Goal: Obtain resource: Obtain resource

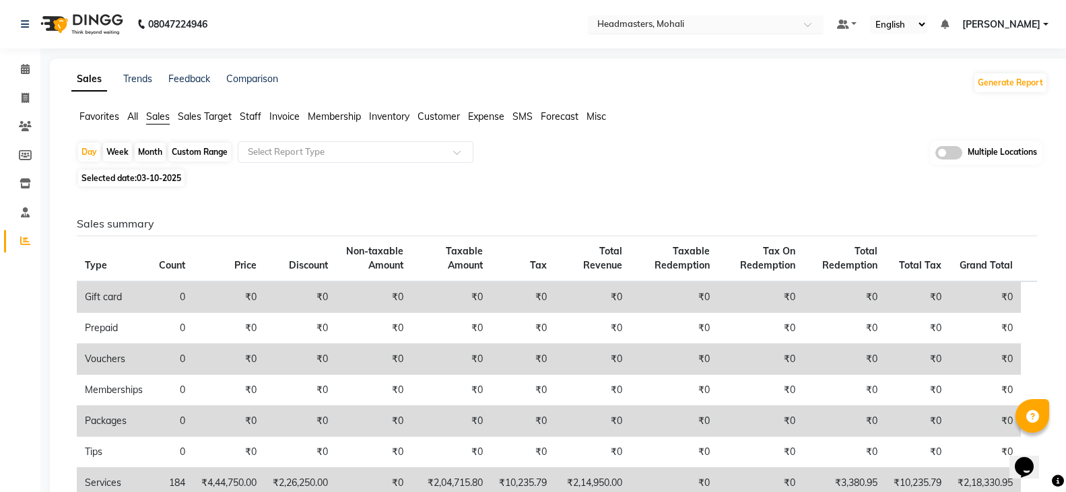
click at [719, 28] on input "text" at bounding box center [692, 25] width 195 height 13
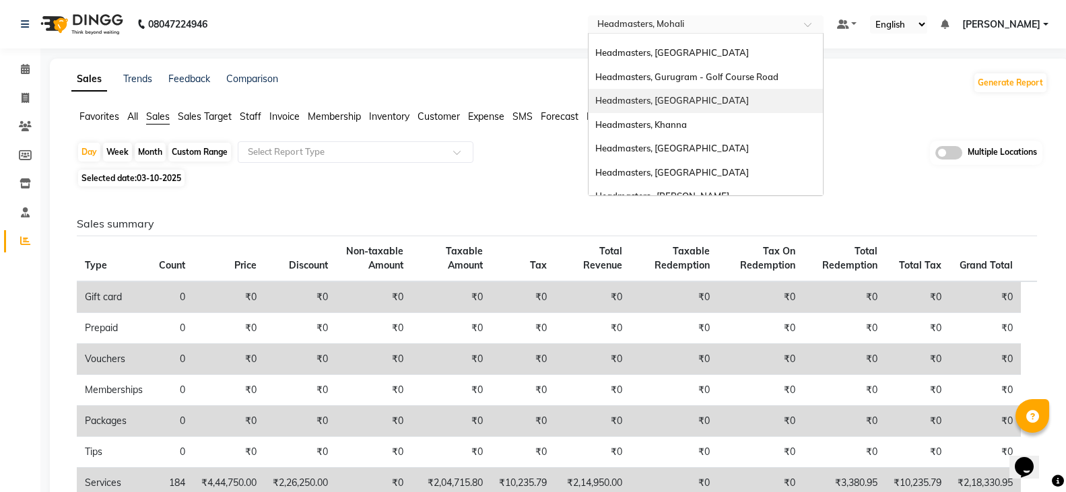
scroll to position [221, 0]
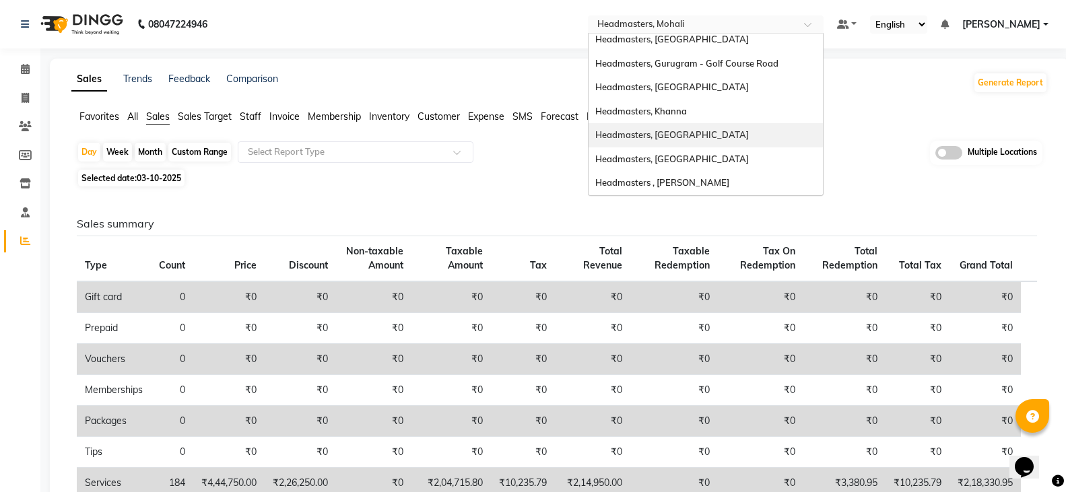
click at [761, 132] on div "Headmasters, [GEOGRAPHIC_DATA]" at bounding box center [706, 135] width 234 height 24
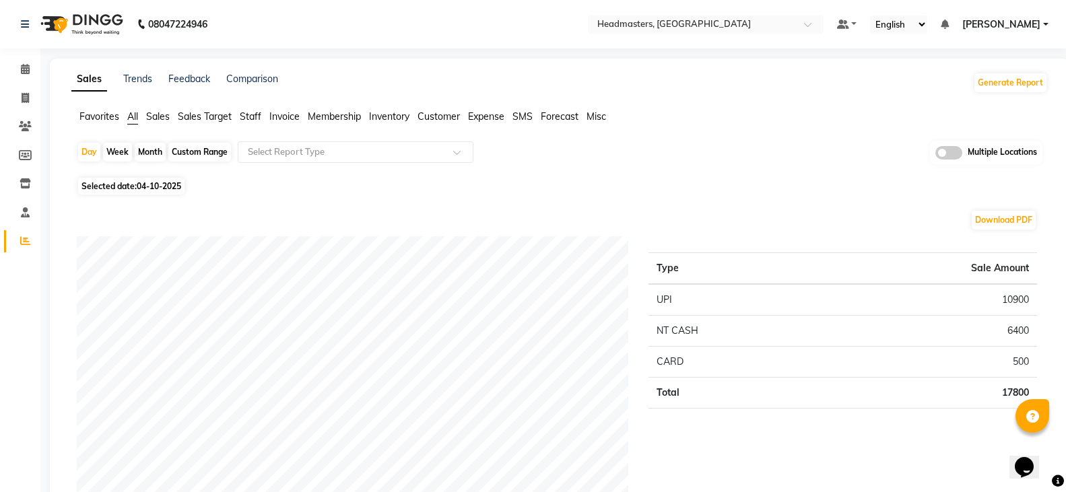
click at [99, 119] on span "Favorites" at bounding box center [99, 116] width 40 height 12
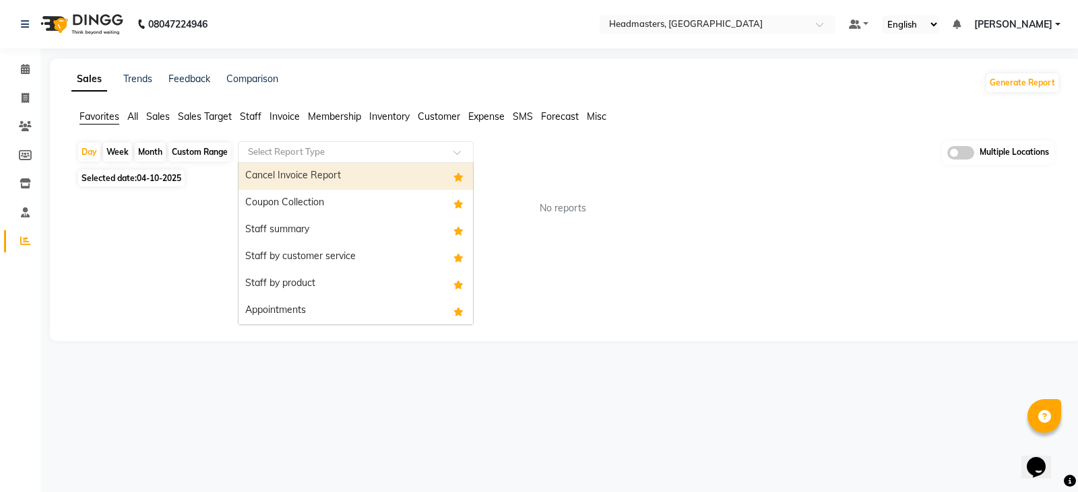
click at [350, 158] on input "text" at bounding box center [342, 151] width 194 height 13
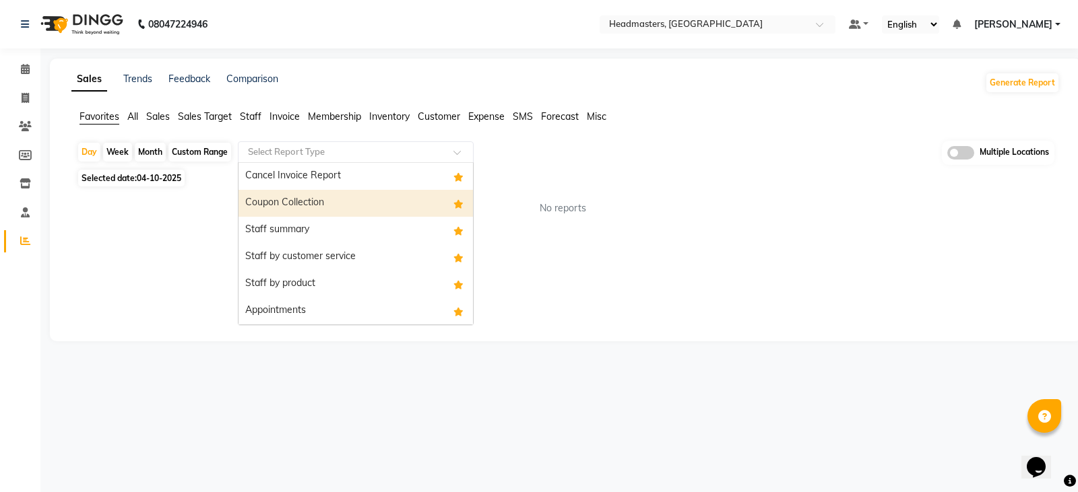
click at [341, 229] on div "Staff summary" at bounding box center [355, 230] width 234 height 27
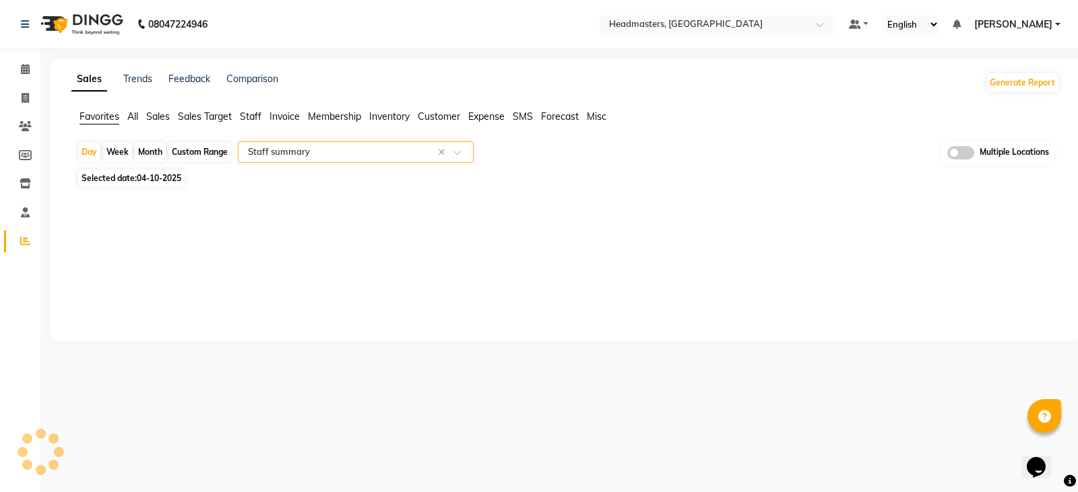
select select "full_report"
select select "csv"
click at [160, 177] on span "04-10-2025" at bounding box center [159, 178] width 44 height 10
select select "10"
select select "2025"
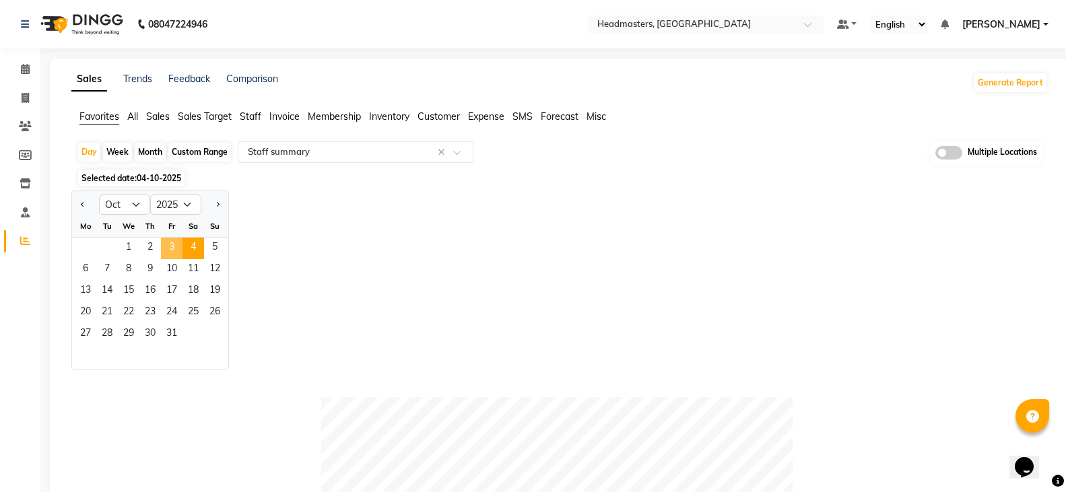
click at [173, 244] on span "3" at bounding box center [172, 249] width 22 height 22
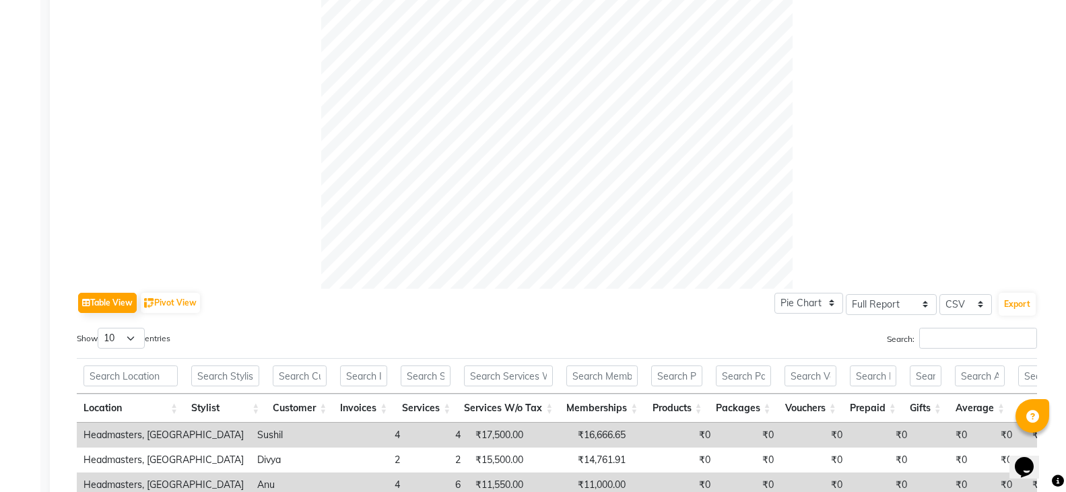
scroll to position [471, 0]
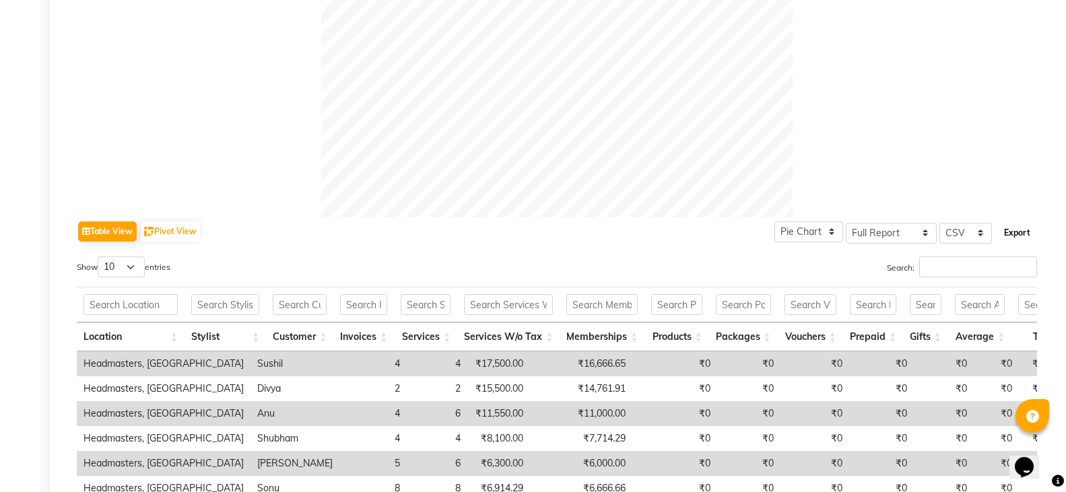
click at [1026, 232] on button "Export" at bounding box center [1017, 233] width 37 height 23
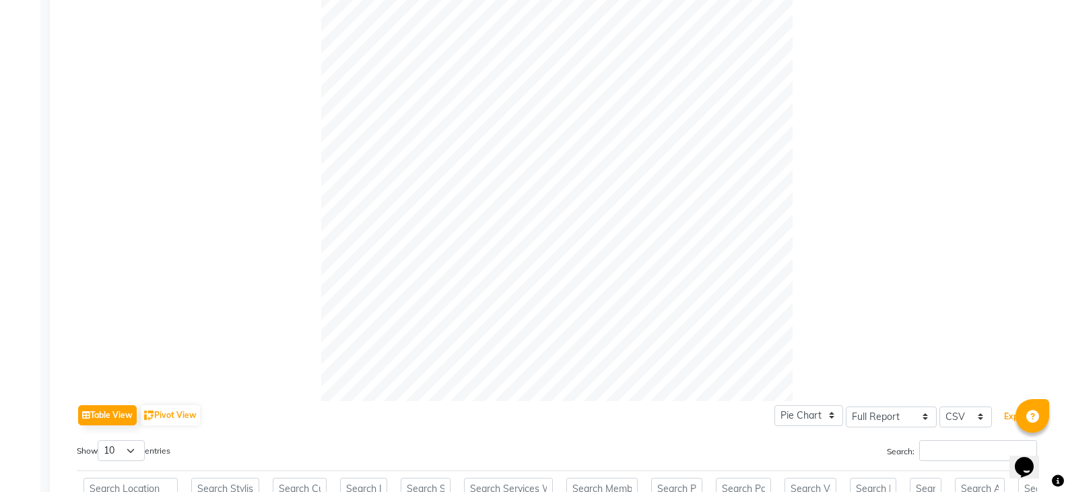
scroll to position [67, 0]
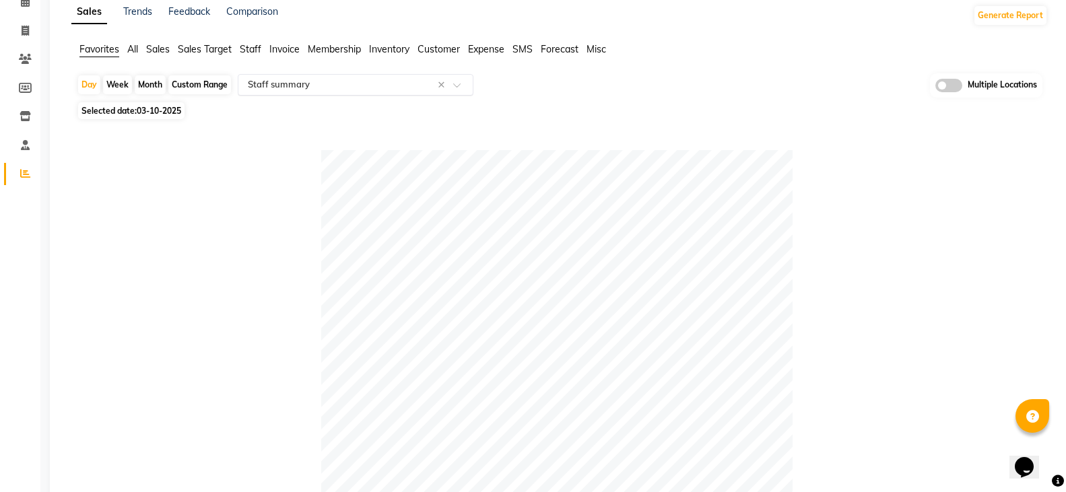
click at [323, 78] on input "text" at bounding box center [342, 84] width 194 height 13
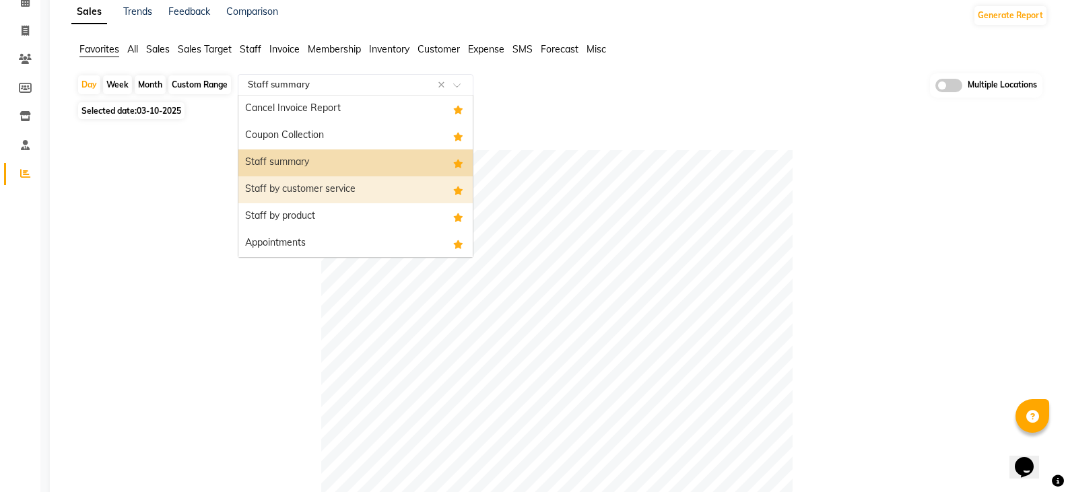
click at [313, 183] on div "Staff by customer service" at bounding box center [355, 189] width 234 height 27
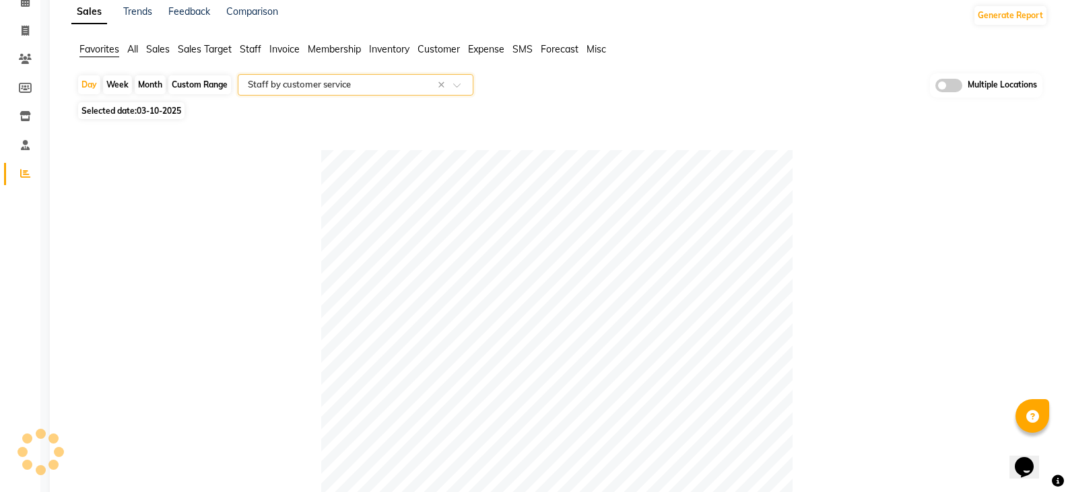
scroll to position [0, 0]
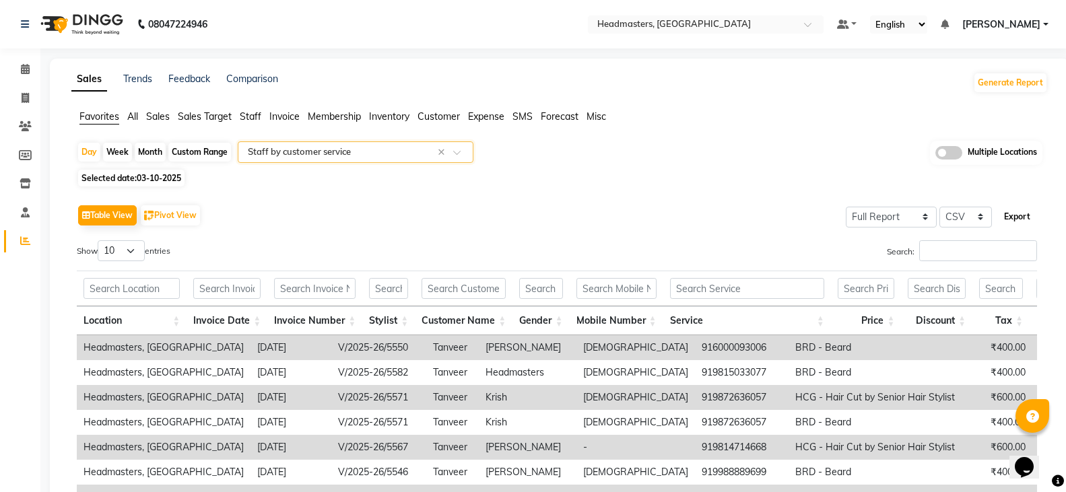
click at [1032, 219] on button "Export" at bounding box center [1017, 216] width 37 height 23
click at [752, 25] on input "text" at bounding box center [692, 25] width 195 height 13
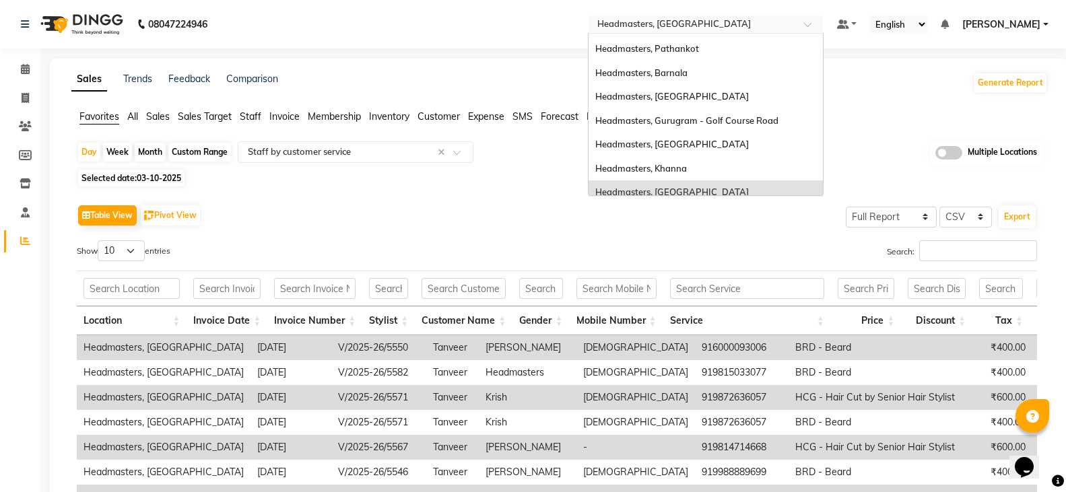
scroll to position [19, 0]
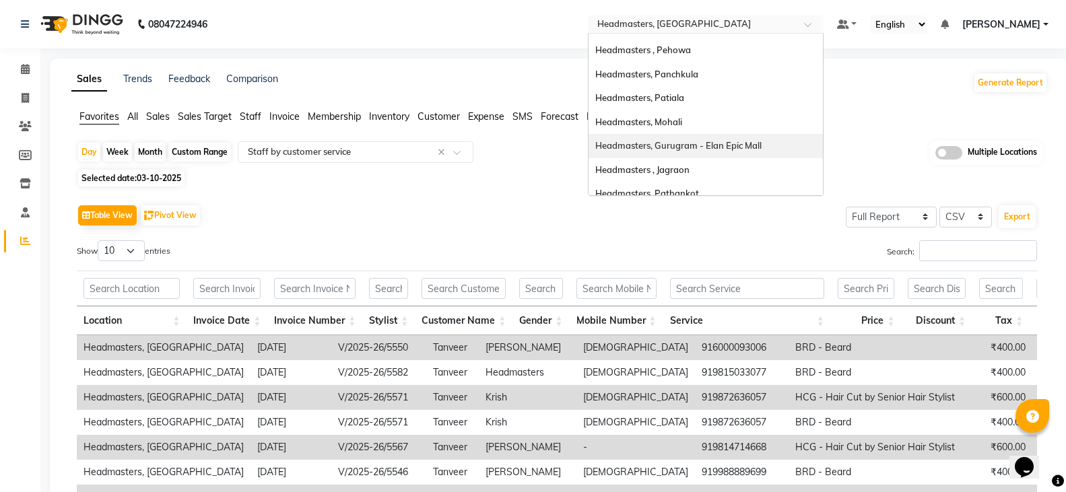
click at [755, 143] on span "Headmasters, Gurugram - Elan Epic Mall" at bounding box center [678, 145] width 166 height 11
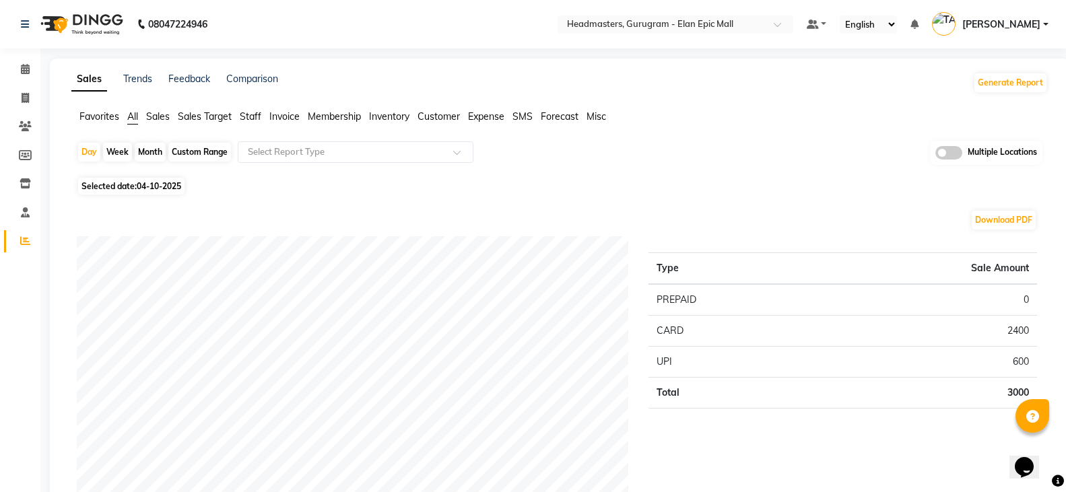
click at [96, 116] on span "Favorites" at bounding box center [99, 116] width 40 height 12
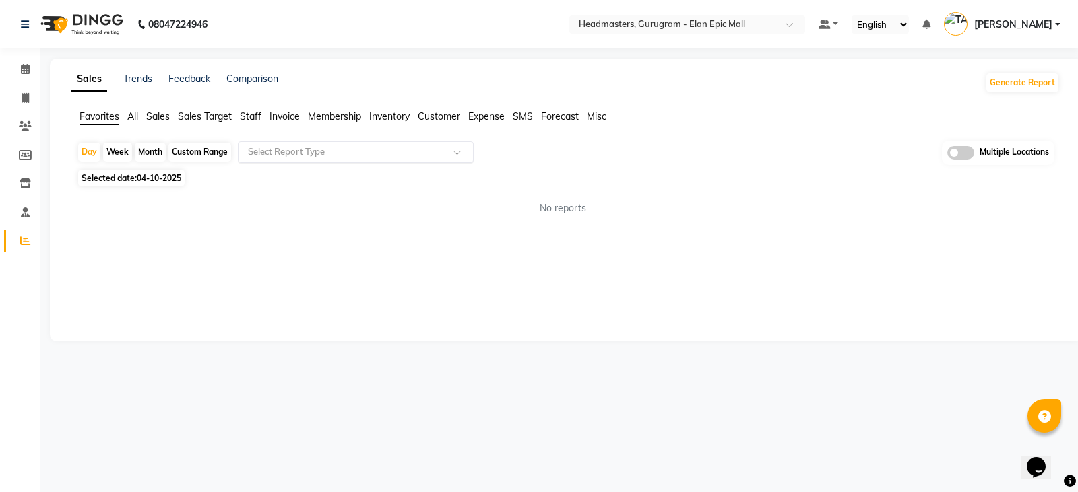
click at [289, 158] on input "text" at bounding box center [342, 151] width 194 height 13
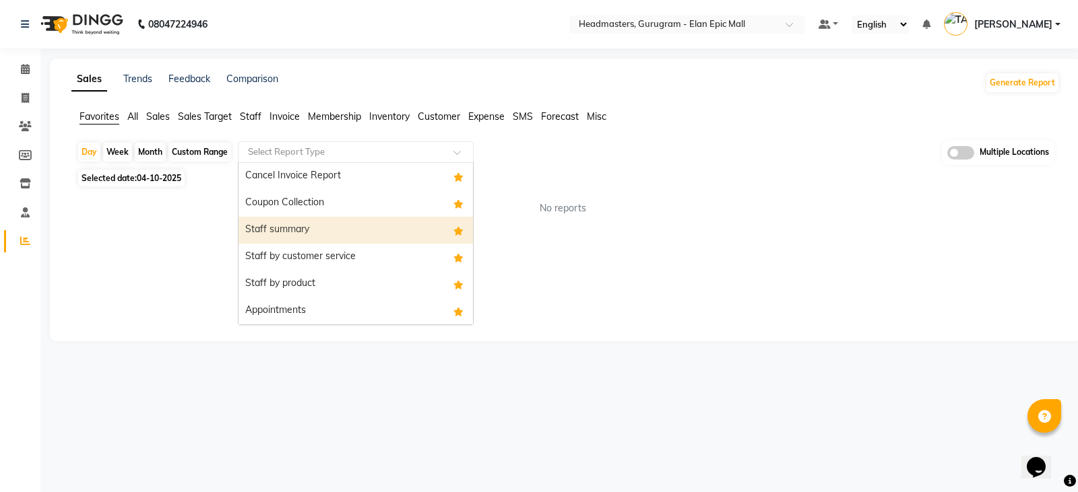
click at [296, 233] on div "Staff summary" at bounding box center [355, 230] width 234 height 27
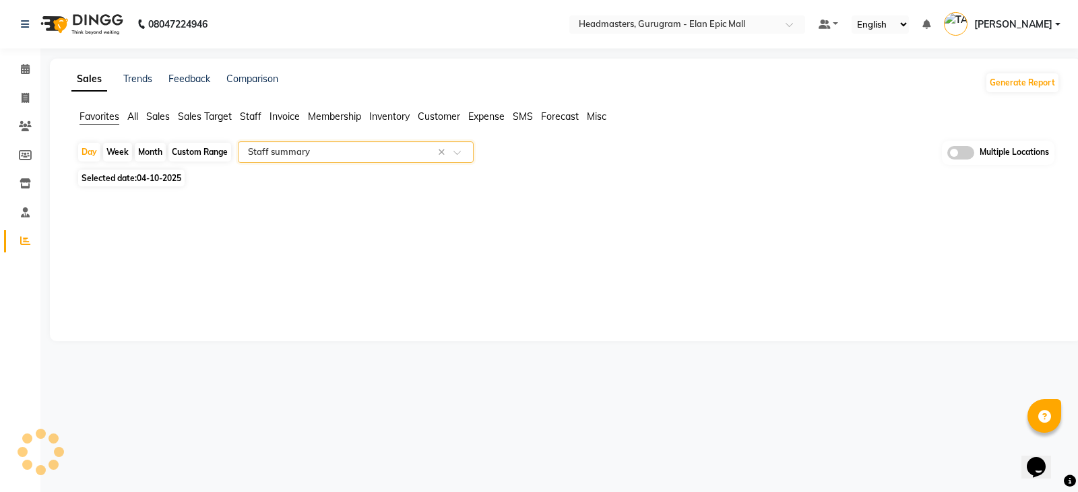
select select "full_report"
select select "csv"
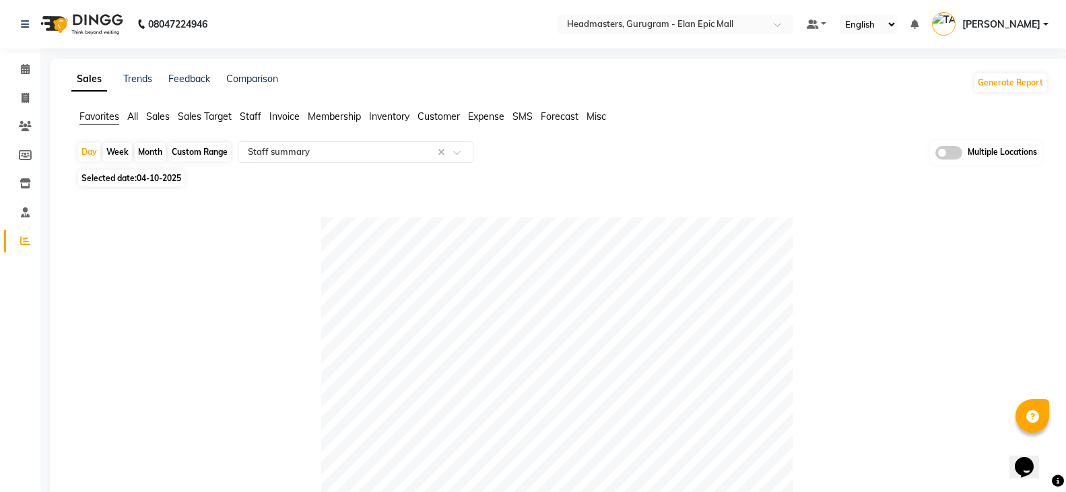
click at [160, 174] on span "04-10-2025" at bounding box center [159, 178] width 44 height 10
select select "10"
select select "2025"
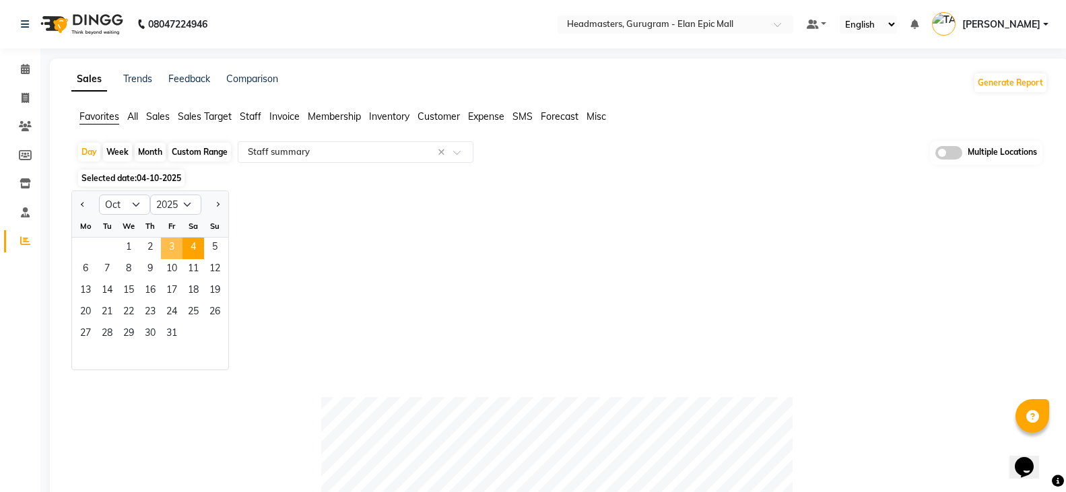
click at [174, 257] on span "3" at bounding box center [172, 249] width 22 height 22
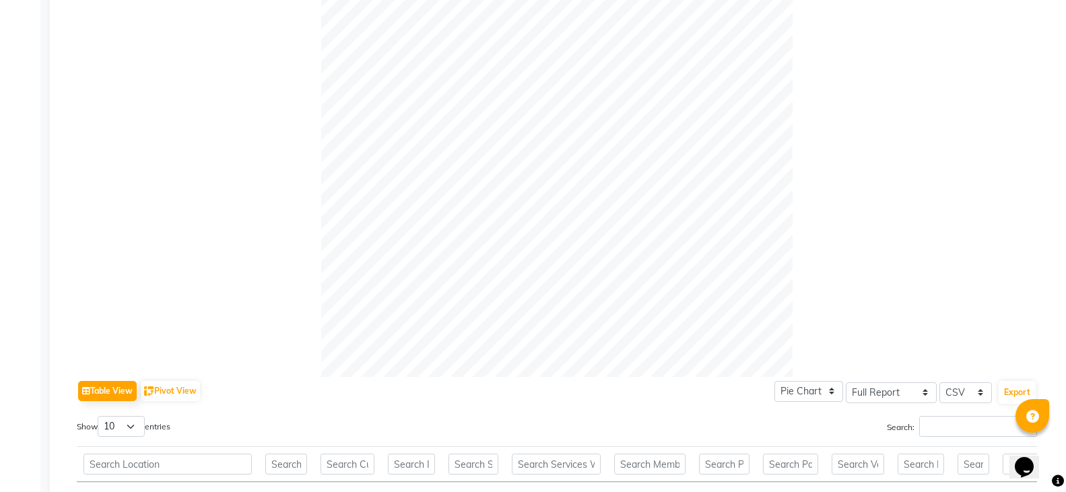
scroll to position [404, 0]
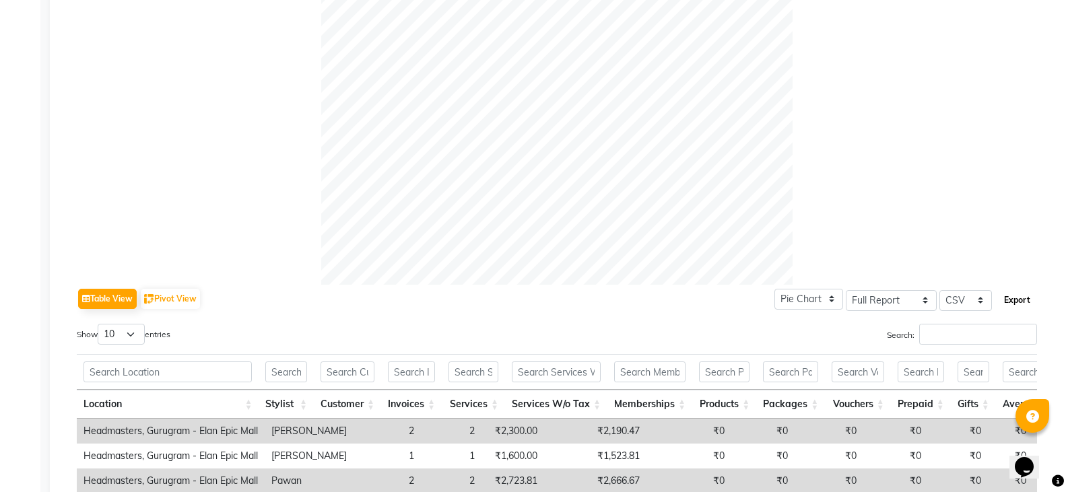
click at [1008, 305] on button "Export" at bounding box center [1017, 300] width 37 height 23
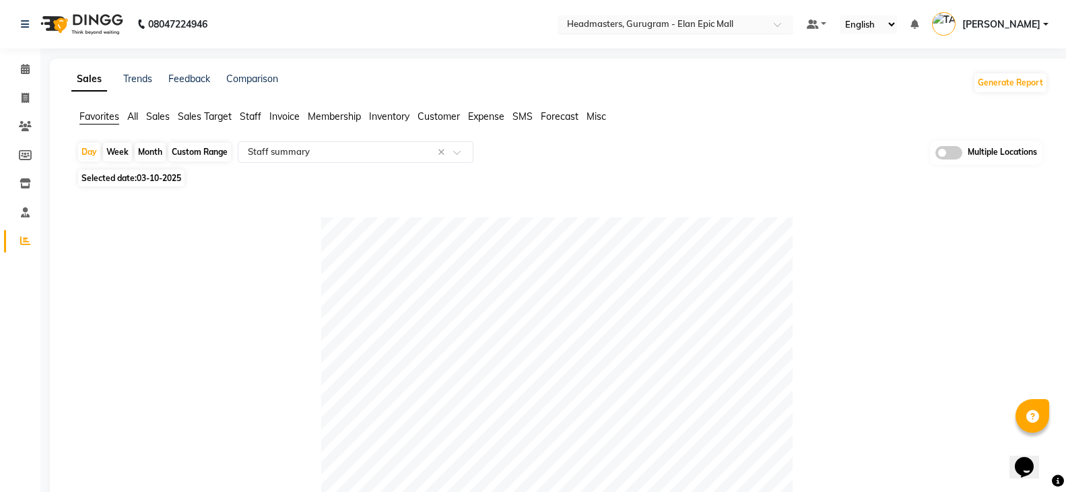
click at [733, 20] on input "text" at bounding box center [661, 25] width 195 height 13
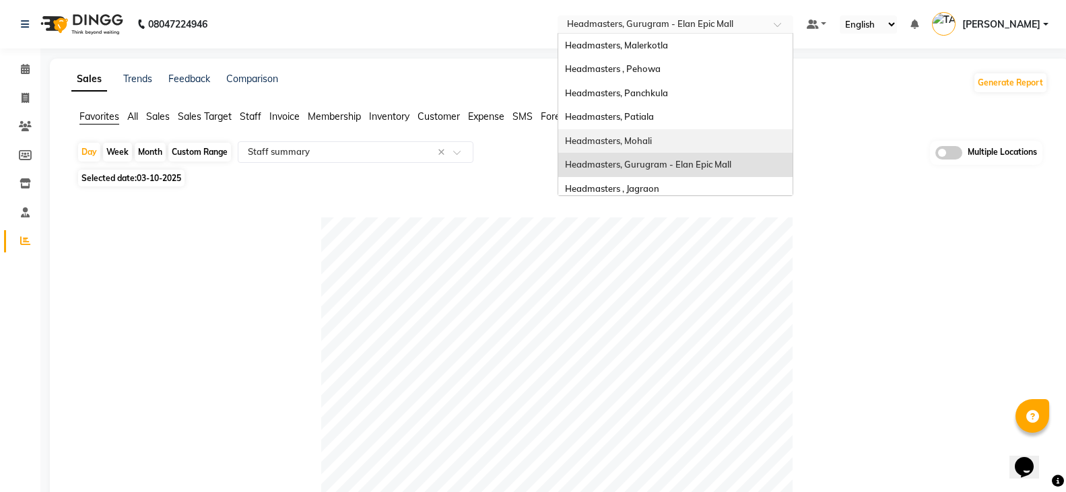
click at [722, 137] on div "Headmasters, Mohali" at bounding box center [675, 141] width 234 height 24
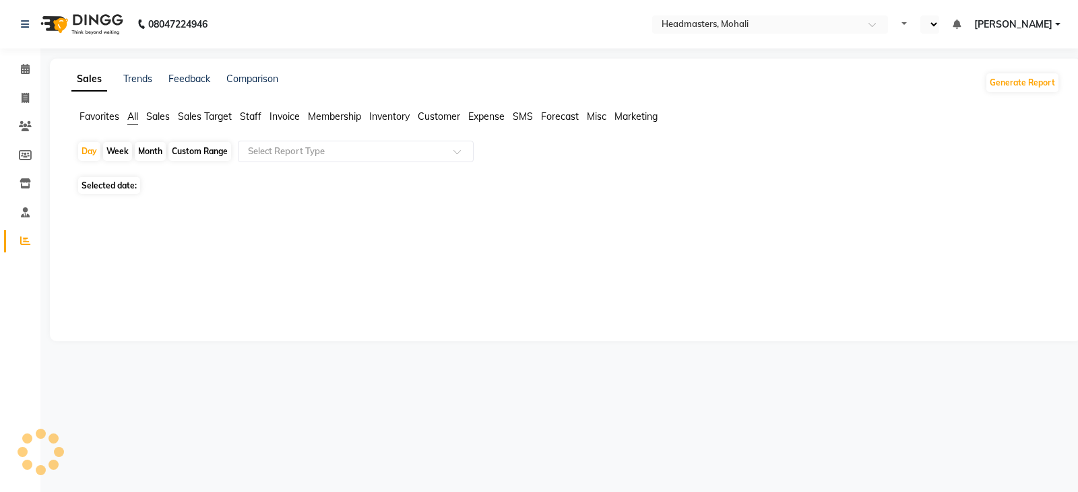
select select "en"
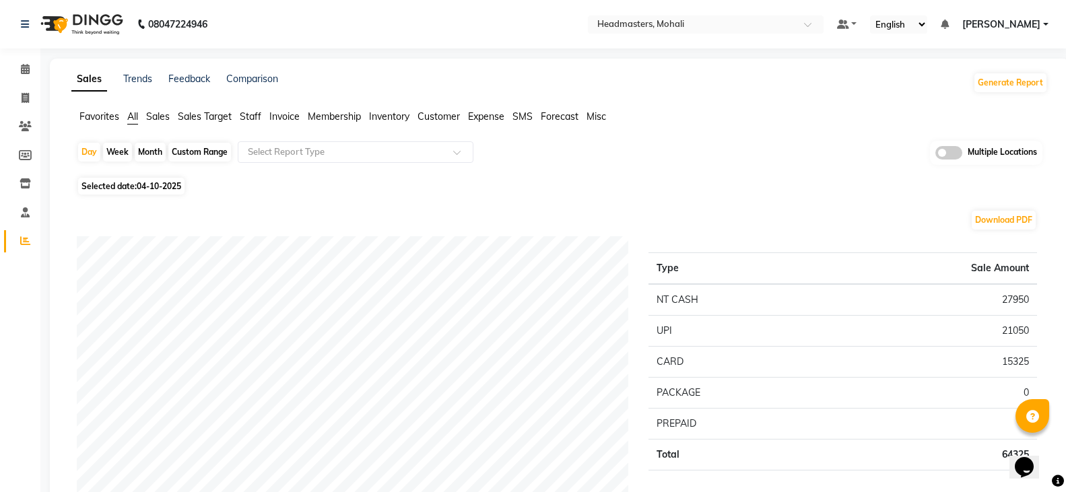
click at [168, 183] on span "04-10-2025" at bounding box center [159, 186] width 44 height 10
select select "10"
select select "2025"
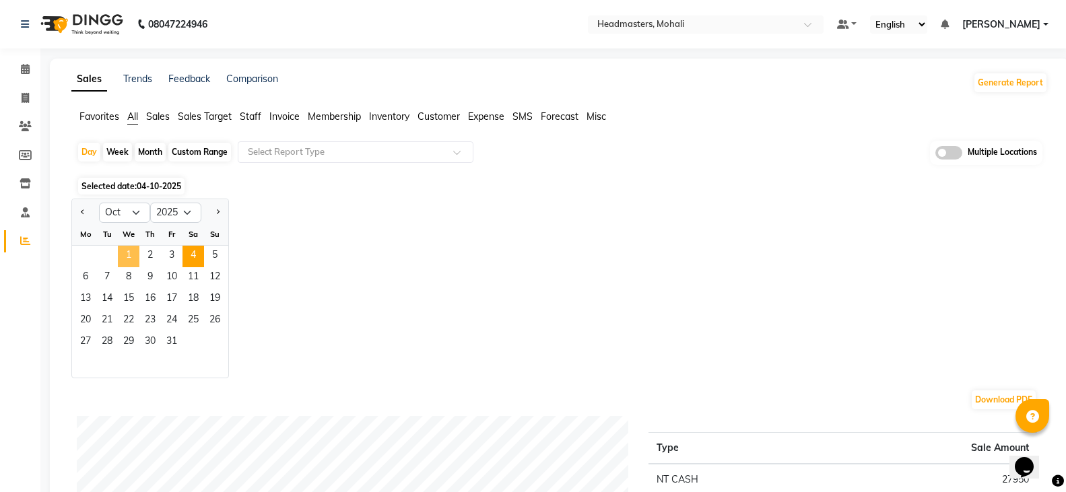
click at [123, 252] on span "1" at bounding box center [129, 257] width 22 height 22
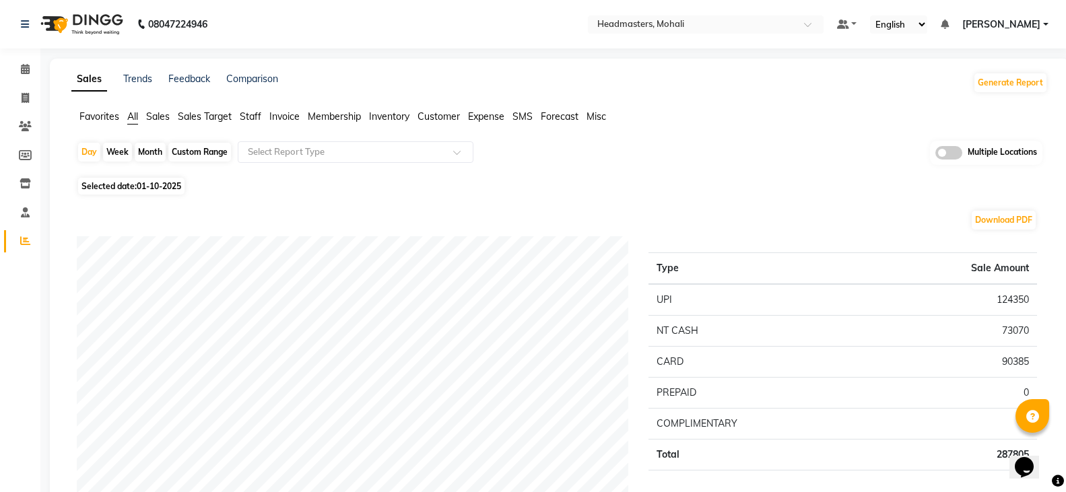
click at [108, 117] on span "Favorites" at bounding box center [99, 116] width 40 height 12
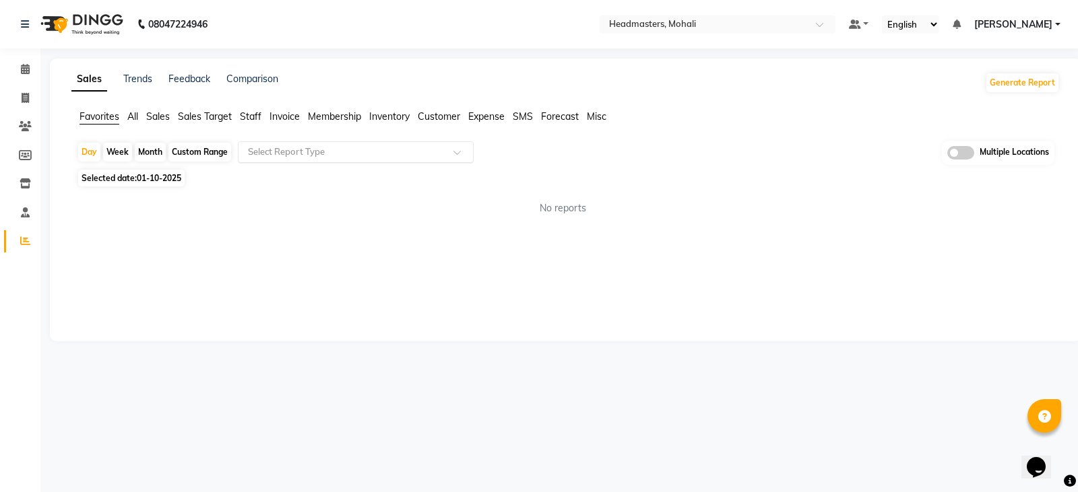
click at [308, 153] on input "text" at bounding box center [342, 151] width 194 height 13
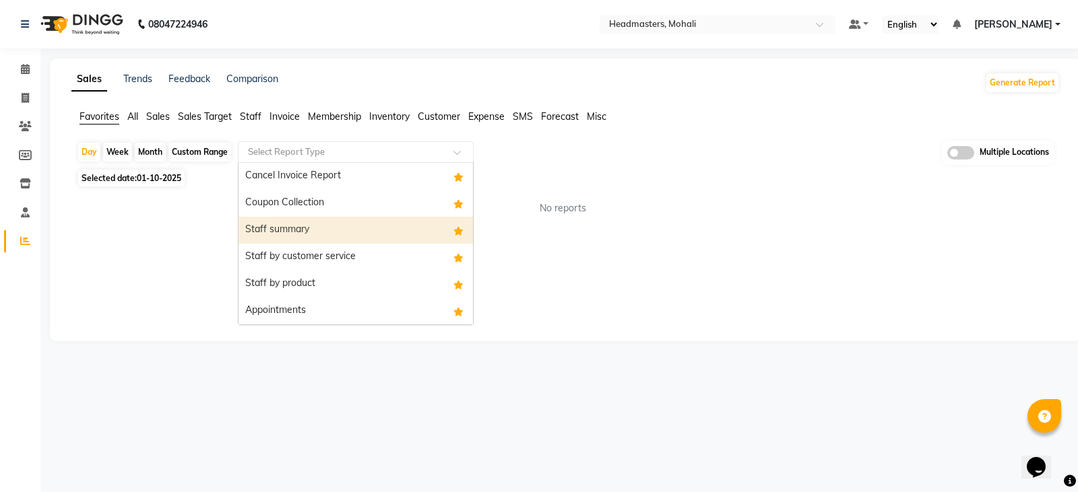
click at [302, 235] on div "Staff summary" at bounding box center [355, 230] width 234 height 27
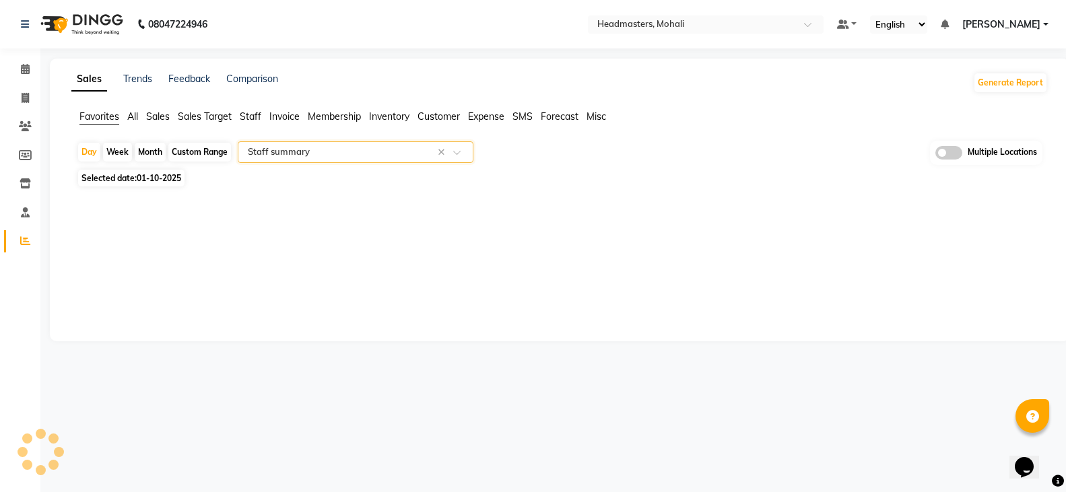
select select "full_report"
select select "csv"
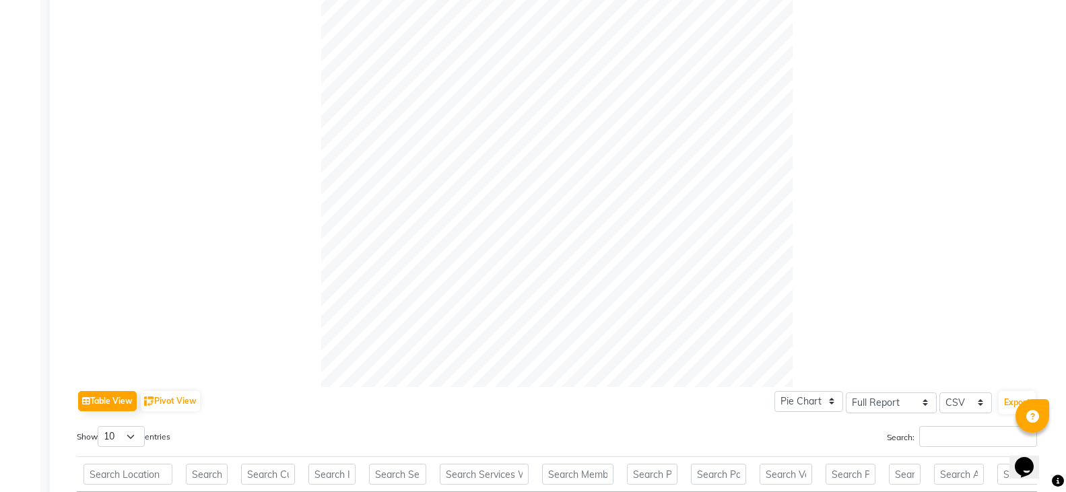
scroll to position [337, 0]
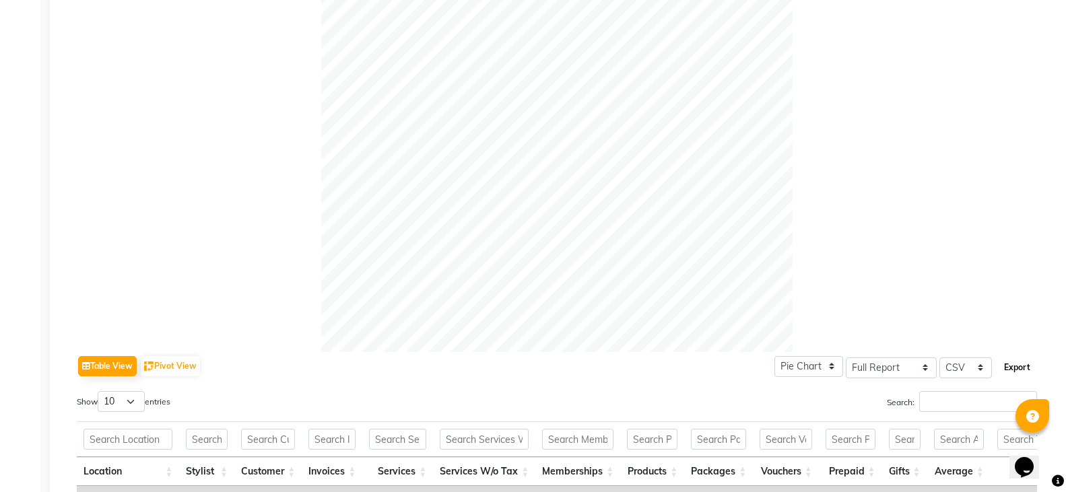
click at [1014, 369] on button "Export" at bounding box center [1017, 367] width 37 height 23
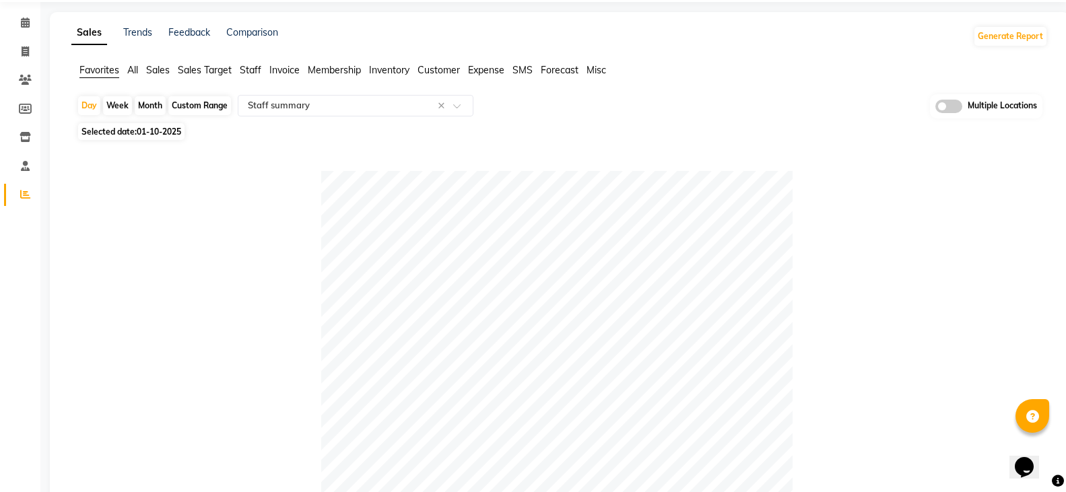
scroll to position [0, 0]
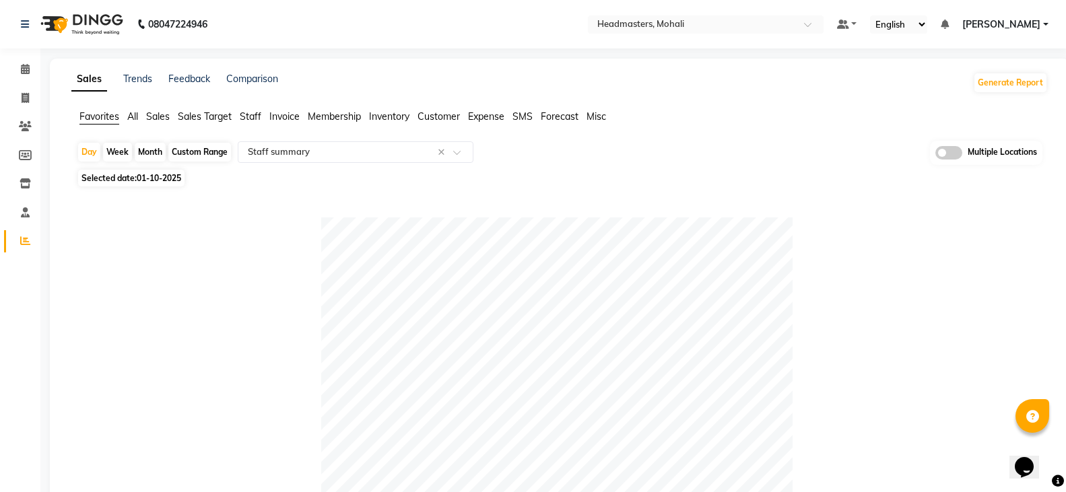
drag, startPoint x: 168, startPoint y: 181, endPoint x: 166, endPoint y: 189, distance: 8.3
click at [168, 181] on span "01-10-2025" at bounding box center [159, 178] width 44 height 10
select select "10"
select select "2025"
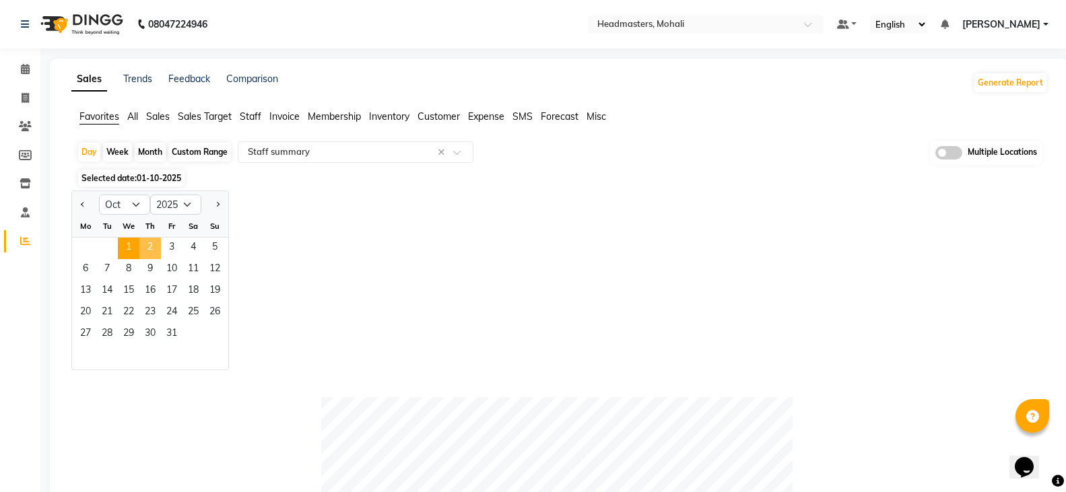
click at [144, 244] on span "2" at bounding box center [150, 249] width 22 height 22
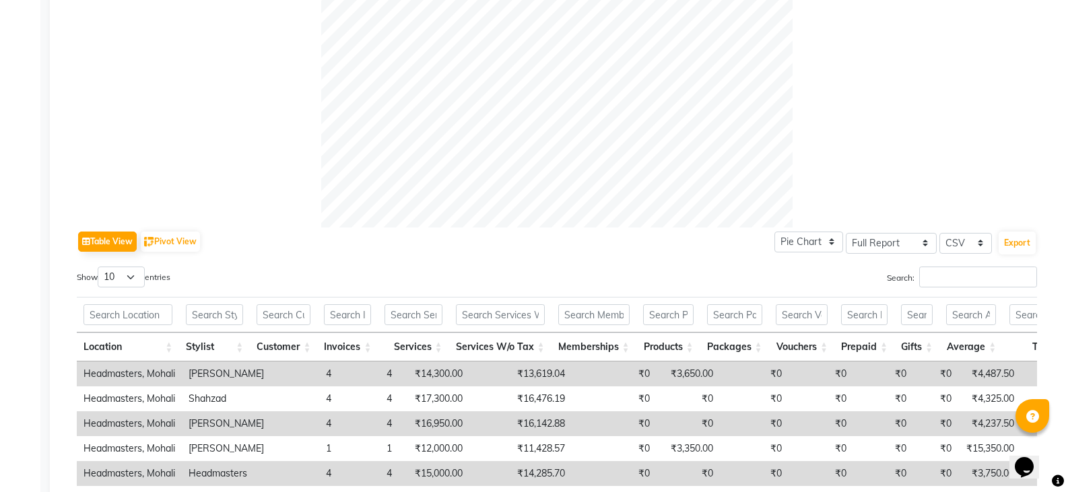
scroll to position [471, 0]
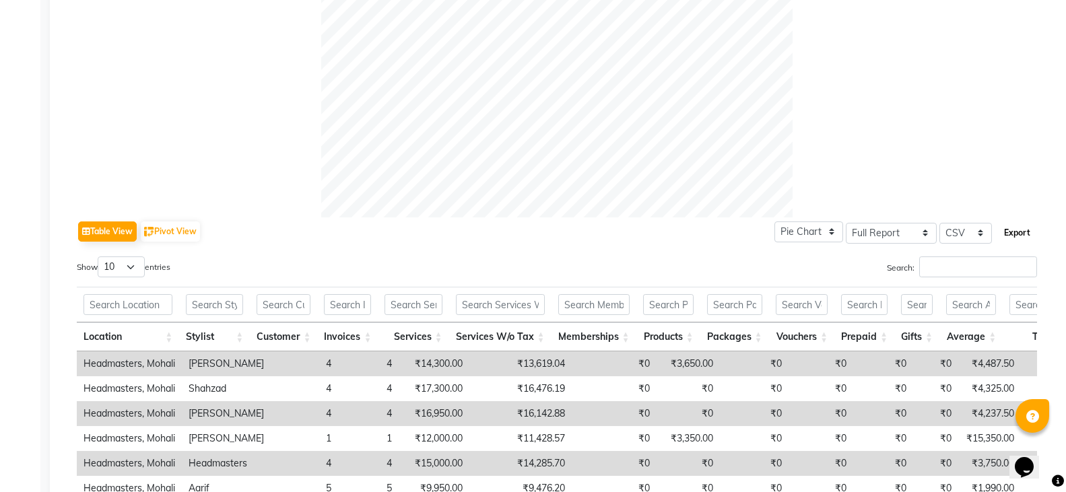
click at [1027, 230] on button "Export" at bounding box center [1017, 233] width 37 height 23
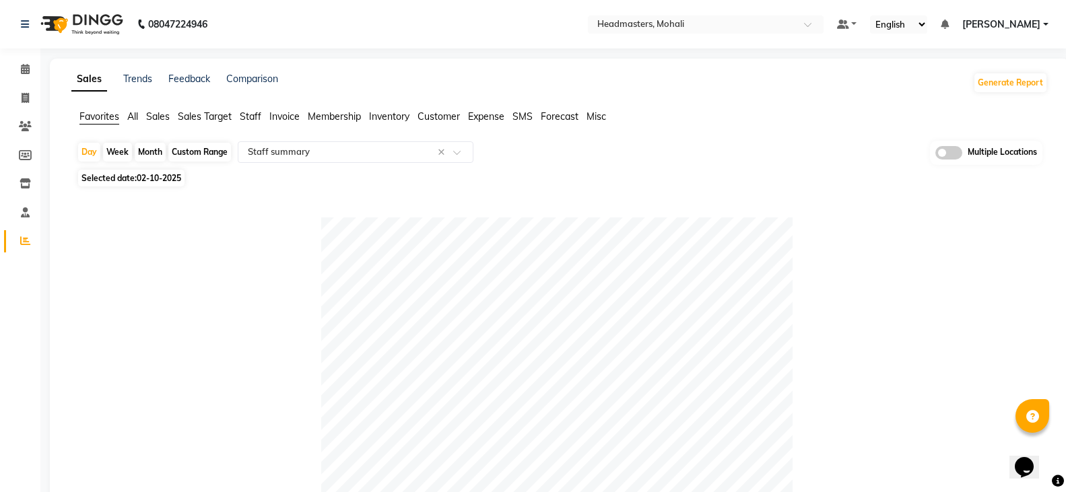
click at [145, 180] on span "02-10-2025" at bounding box center [159, 178] width 44 height 10
select select "10"
select select "2025"
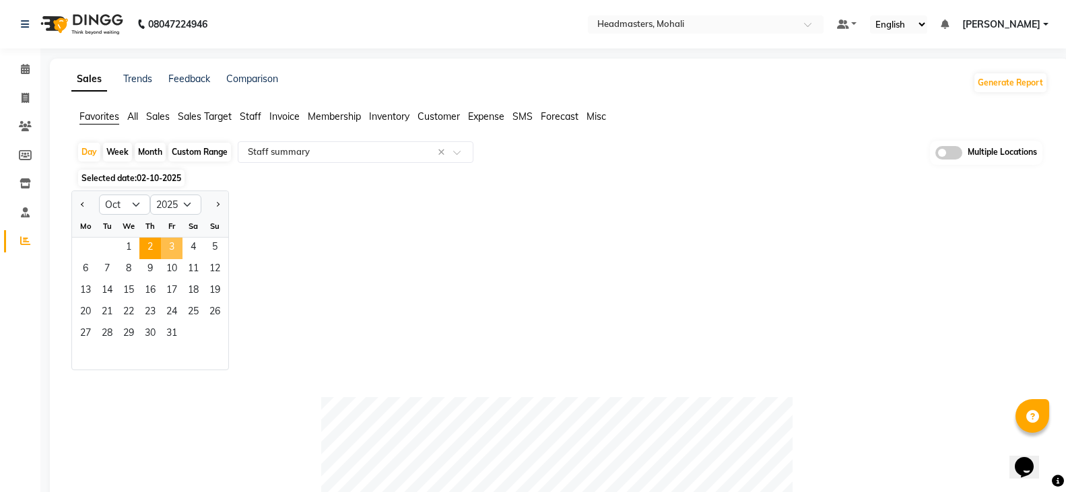
click at [172, 247] on span "3" at bounding box center [172, 249] width 22 height 22
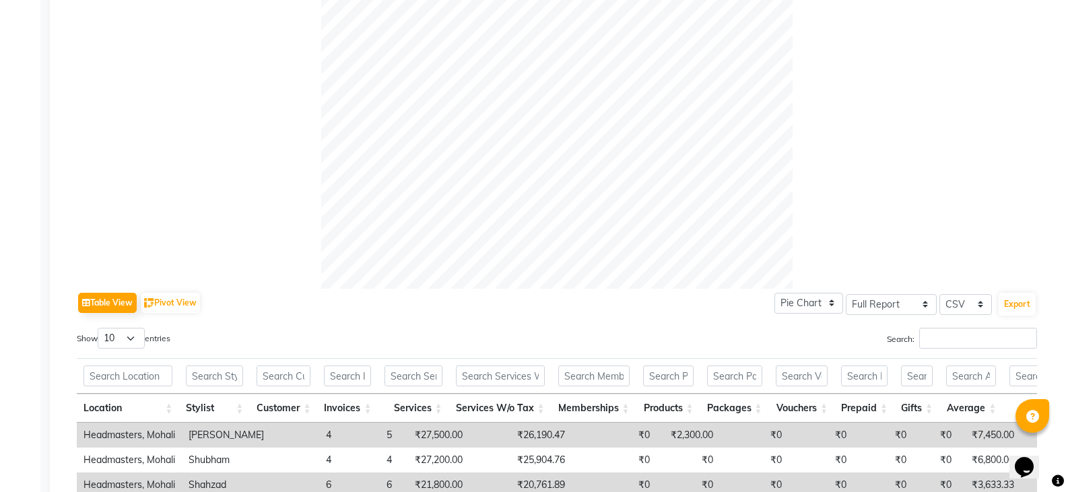
scroll to position [471, 0]
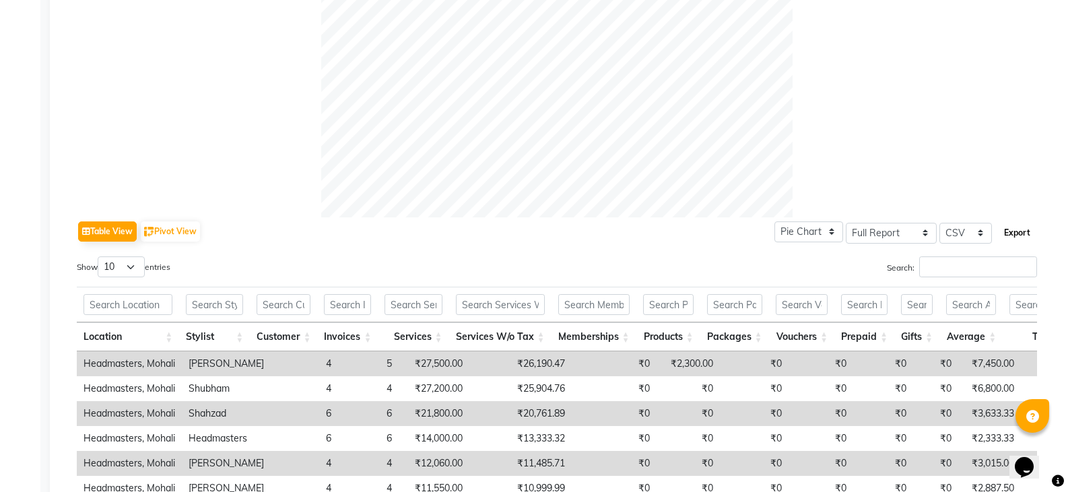
click at [1022, 234] on button "Export" at bounding box center [1017, 233] width 37 height 23
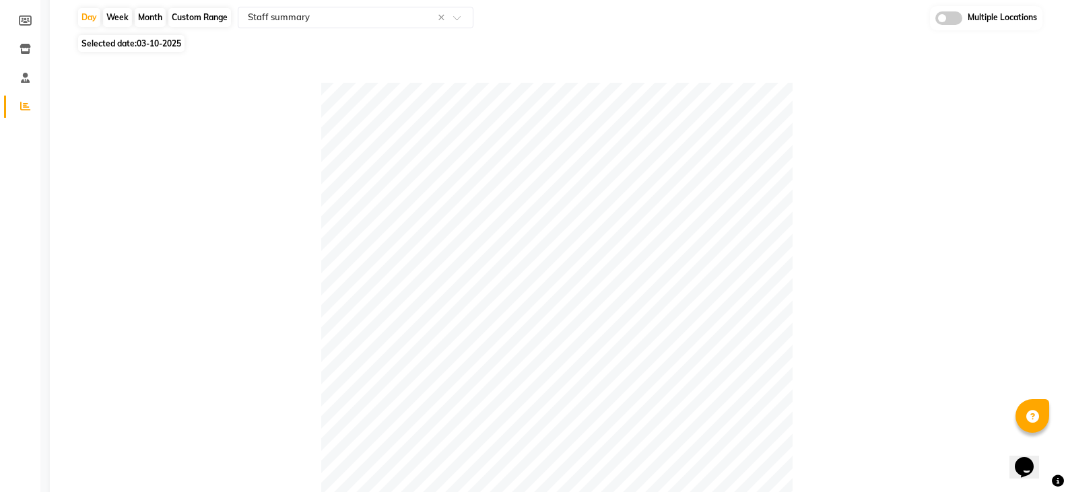
scroll to position [0, 0]
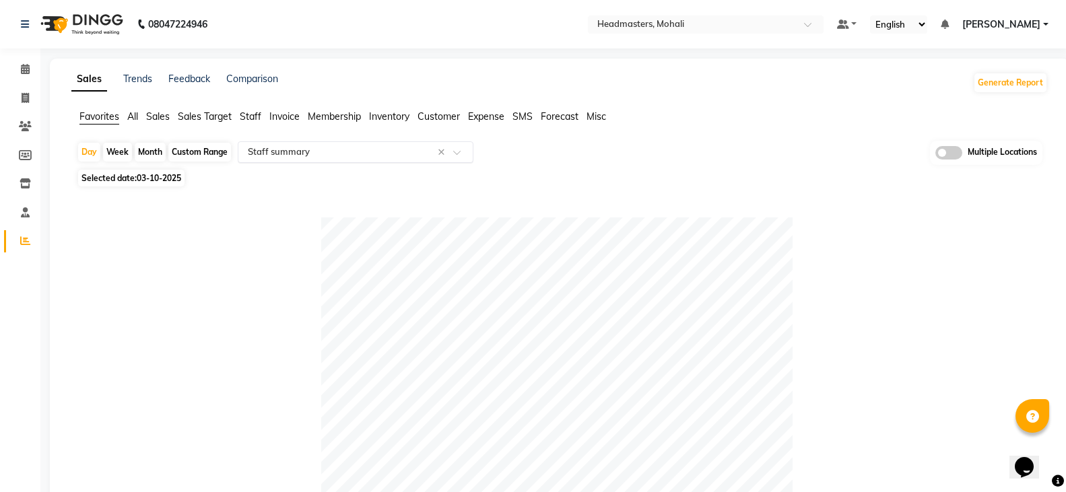
click at [318, 145] on input "text" at bounding box center [342, 151] width 194 height 13
click at [207, 145] on div "Custom Range" at bounding box center [199, 152] width 63 height 19
select select "10"
select select "2025"
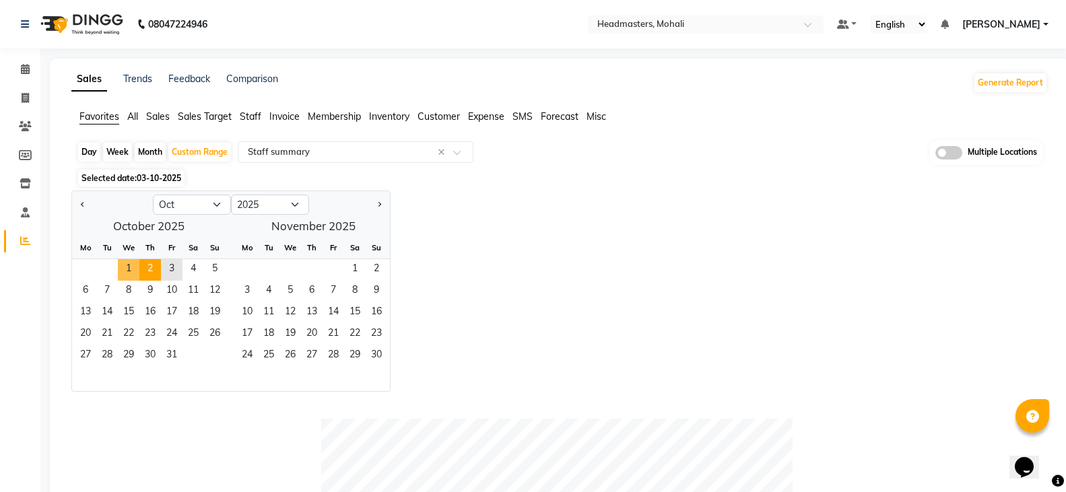
drag, startPoint x: 130, startPoint y: 263, endPoint x: 151, endPoint y: 265, distance: 21.1
click at [129, 263] on span "1" at bounding box center [129, 270] width 22 height 22
click at [176, 266] on span "3" at bounding box center [172, 270] width 22 height 22
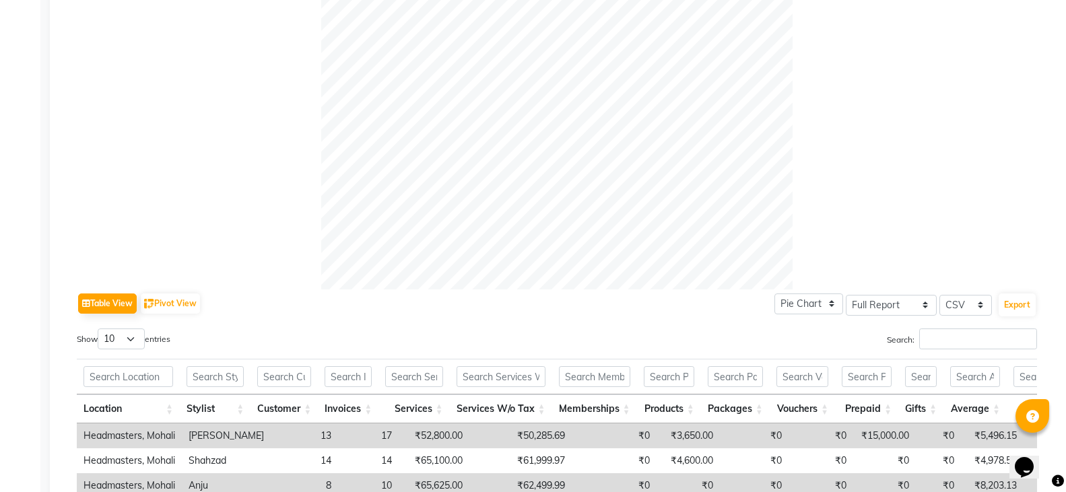
scroll to position [404, 0]
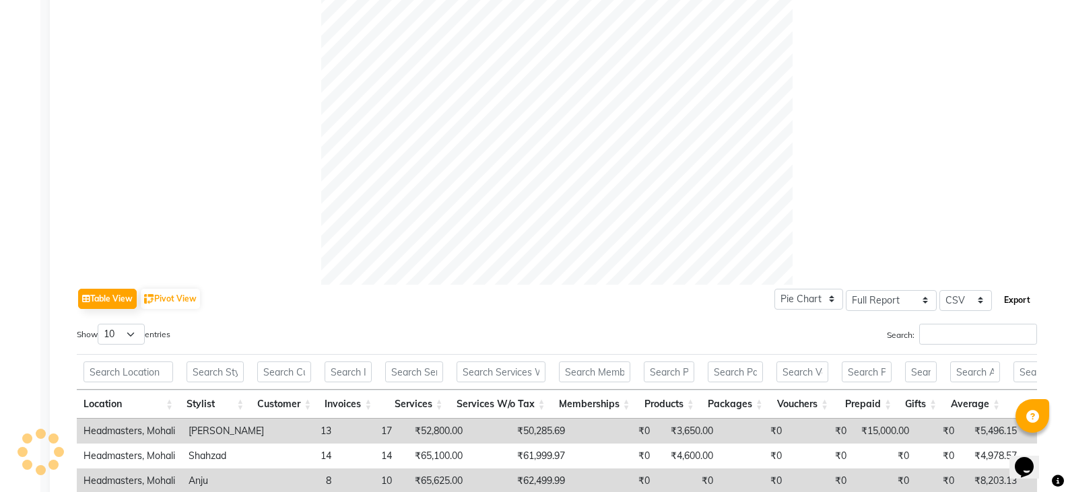
click at [1009, 293] on button "Export" at bounding box center [1017, 300] width 37 height 23
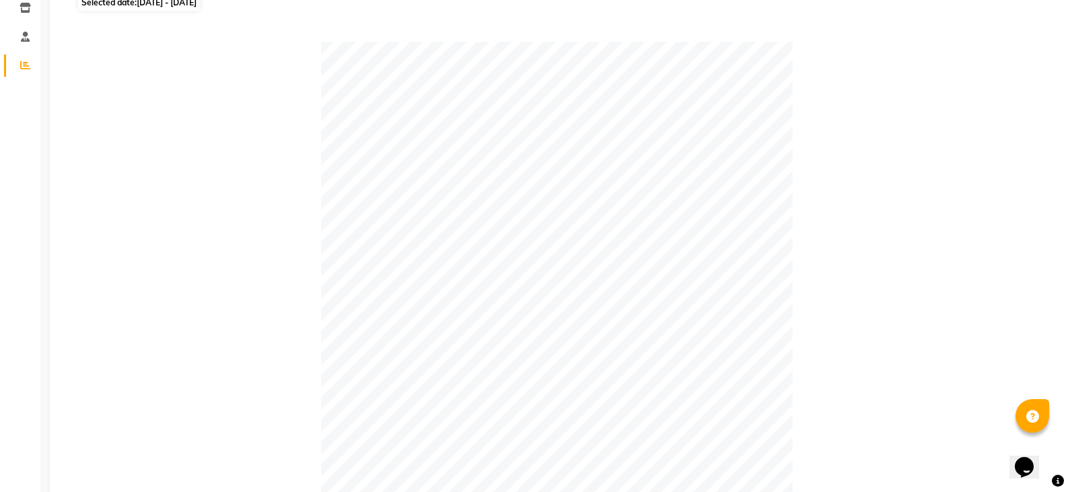
scroll to position [0, 0]
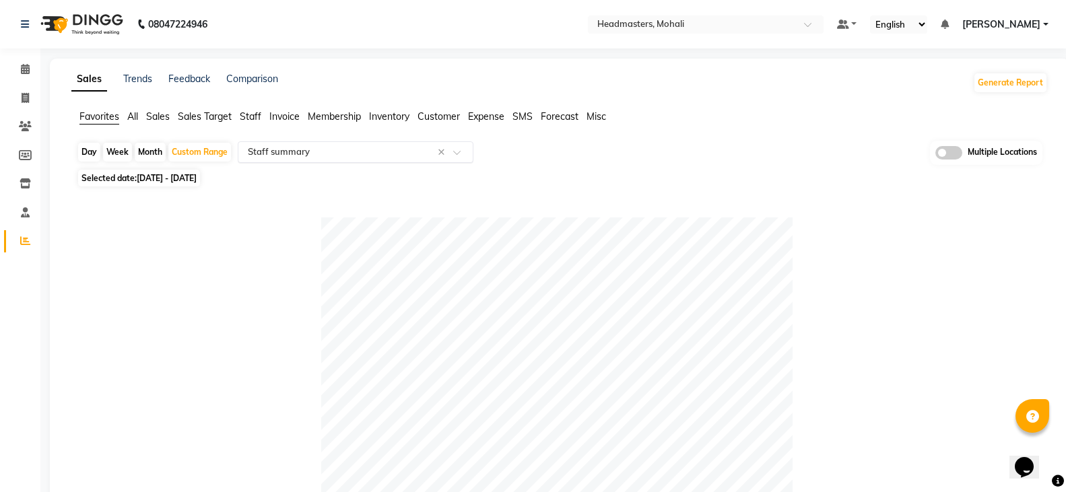
click at [341, 154] on input "text" at bounding box center [342, 151] width 194 height 13
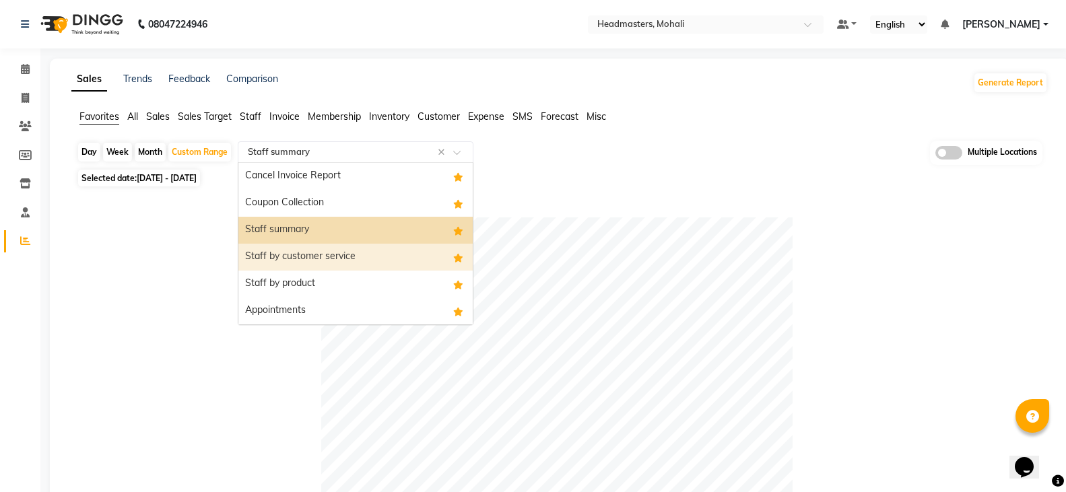
click at [337, 252] on div "Staff by customer service" at bounding box center [355, 257] width 234 height 27
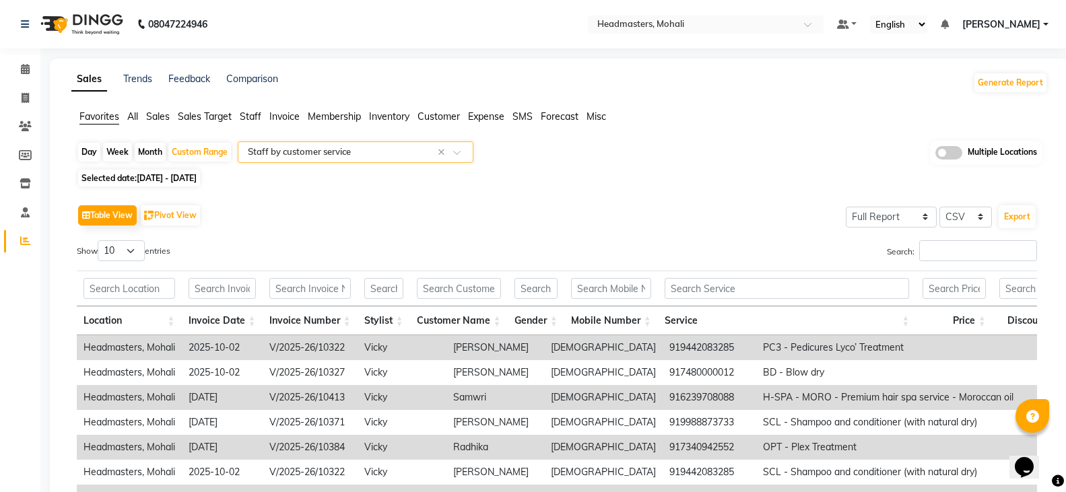
click at [1022, 205] on div "Export" at bounding box center [1017, 217] width 40 height 26
click at [1019, 219] on button "Export" at bounding box center [1017, 216] width 37 height 23
click at [91, 152] on div "Day" at bounding box center [89, 152] width 22 height 19
select select "10"
select select "2025"
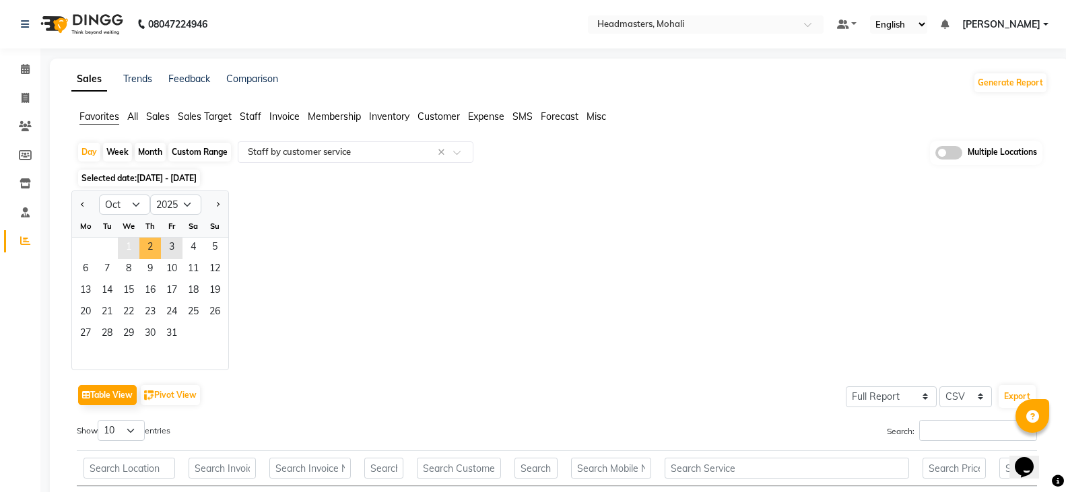
click at [132, 250] on span "1" at bounding box center [129, 249] width 22 height 22
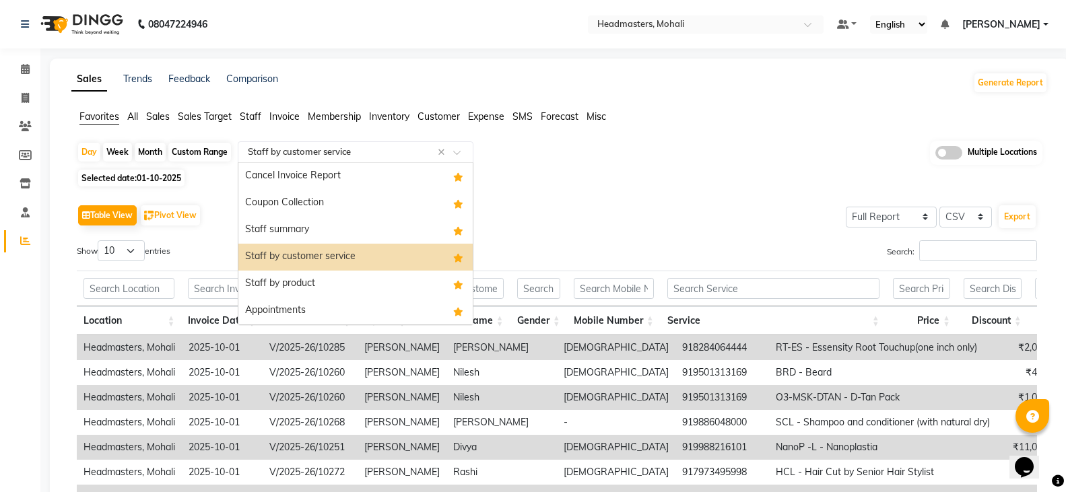
click at [352, 151] on input "text" at bounding box center [342, 151] width 194 height 13
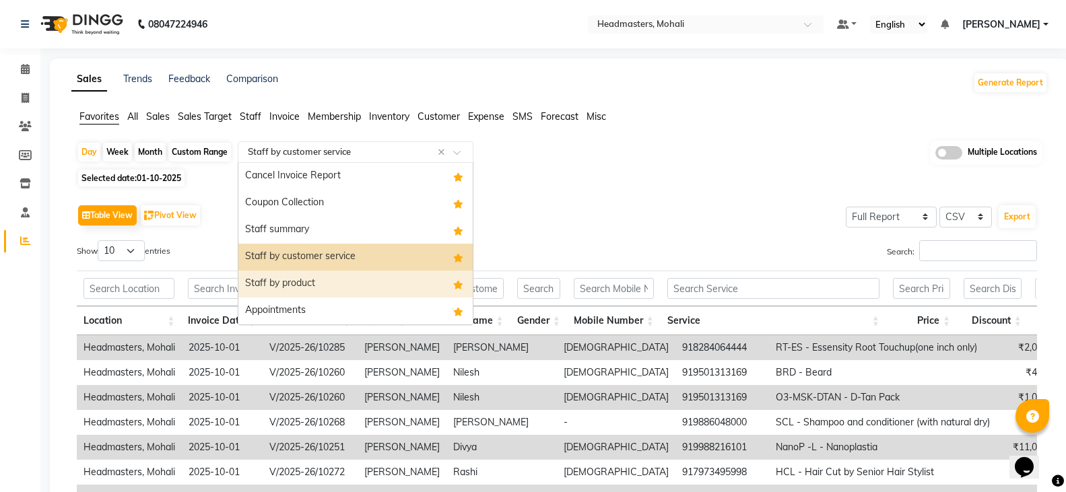
click at [328, 277] on div "Staff by product" at bounding box center [355, 284] width 234 height 27
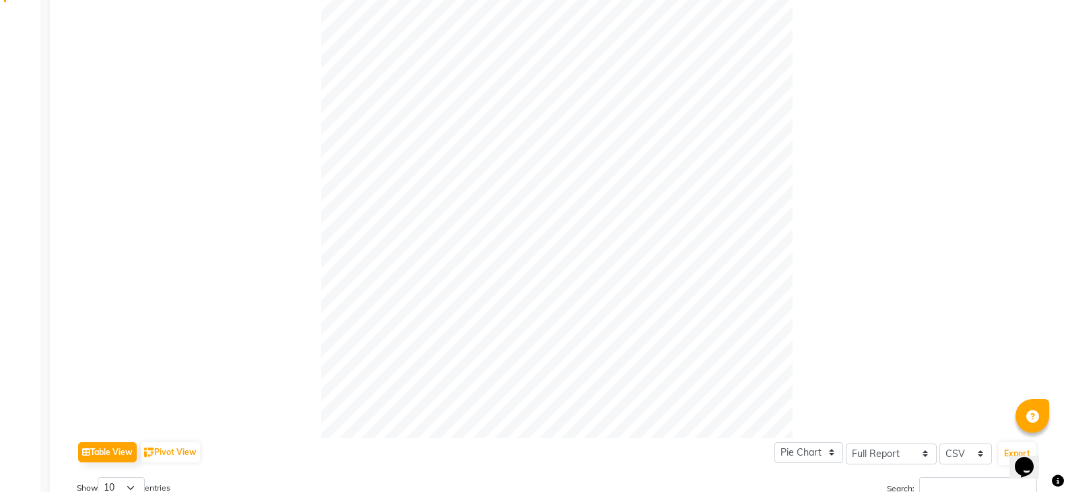
scroll to position [22, 0]
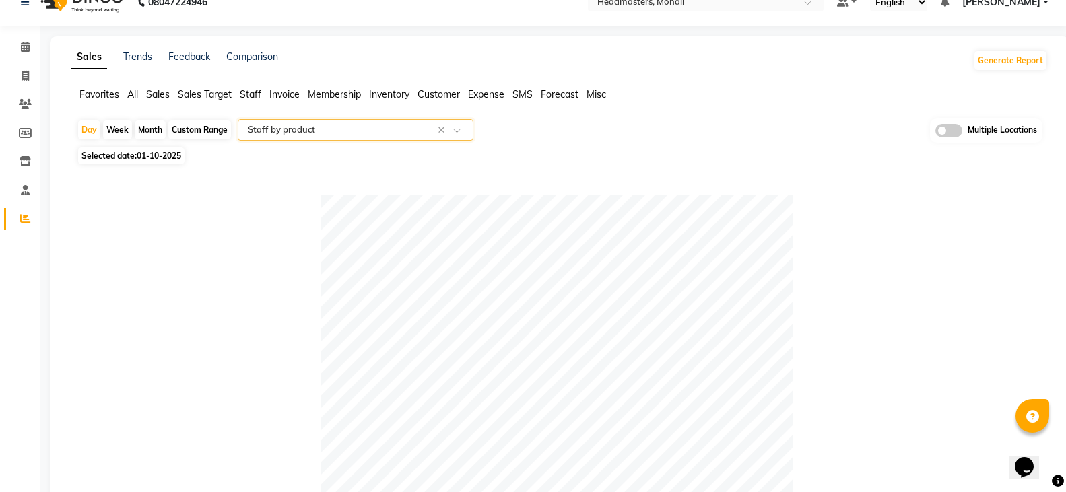
click at [158, 156] on span "01-10-2025" at bounding box center [159, 156] width 44 height 10
select select "10"
select select "2025"
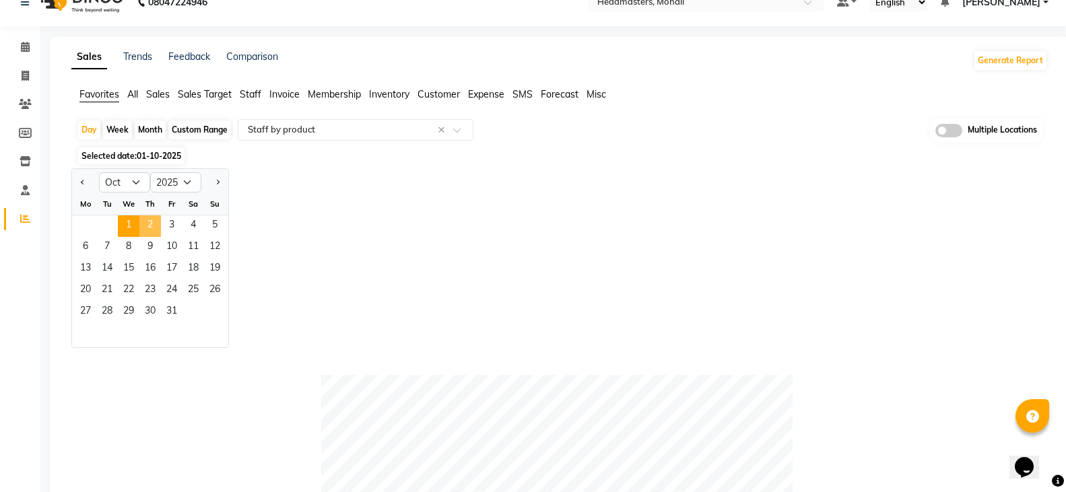
click at [152, 224] on span "2" at bounding box center [150, 227] width 22 height 22
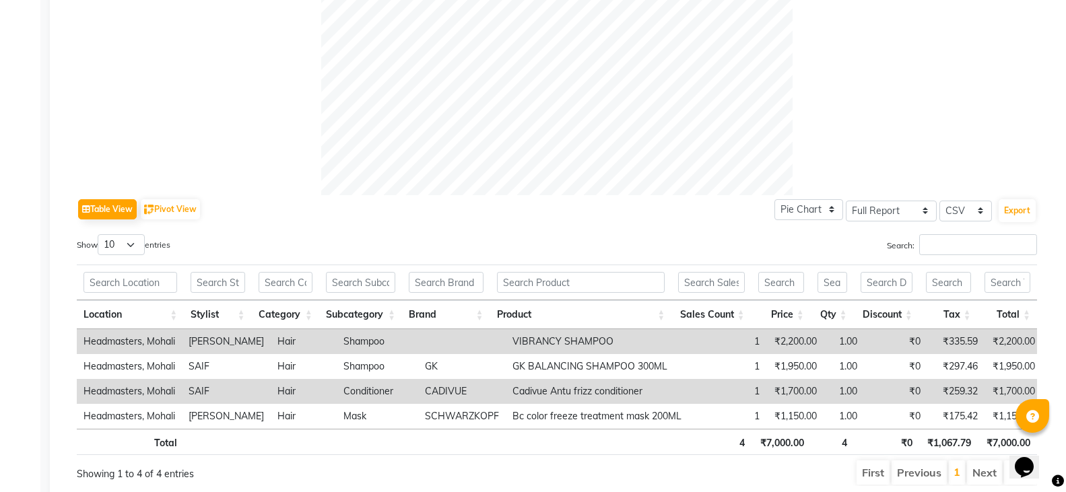
scroll to position [544, 0]
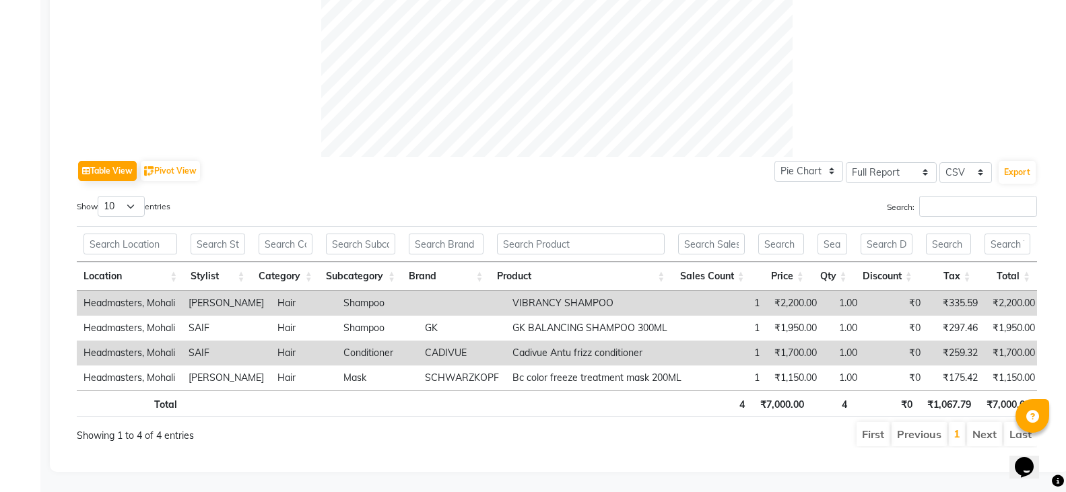
click at [480, 262] on th "Brand" at bounding box center [446, 276] width 88 height 29
drag, startPoint x: 604, startPoint y: 289, endPoint x: 453, endPoint y: 288, distance: 150.9
click at [453, 291] on tr "Headmasters, [PERSON_NAME] Hair Shampoo VIBRANCY SHAMPOO 1 ₹2,200.00 1.00 ₹0 ₹3…" at bounding box center [559, 303] width 965 height 25
copy tr "VIBRANCY SHAMPOO"
click at [385, 176] on div "Table View Pivot View Pie Chart Bar Chart Select Full Report Filtered Report Se…" at bounding box center [557, 302] width 960 height 291
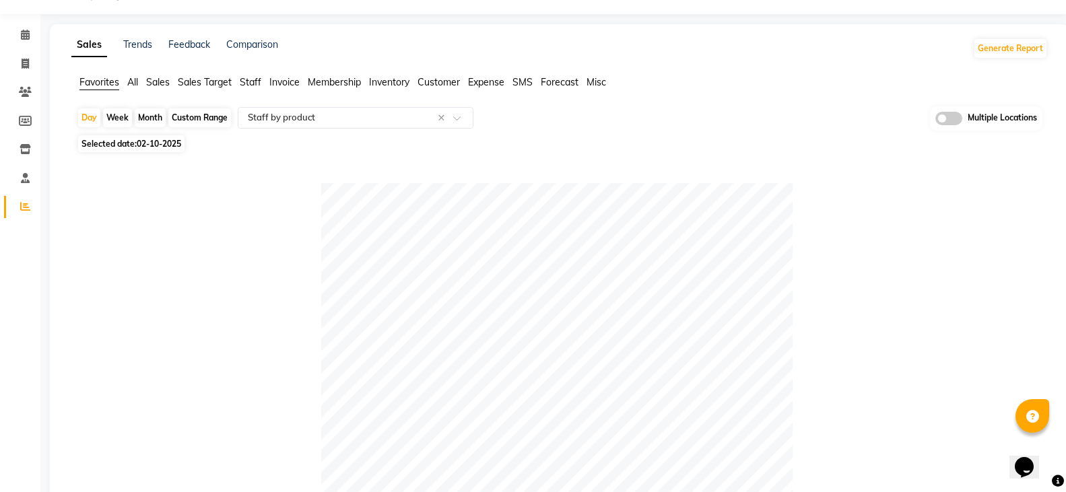
scroll to position [0, 0]
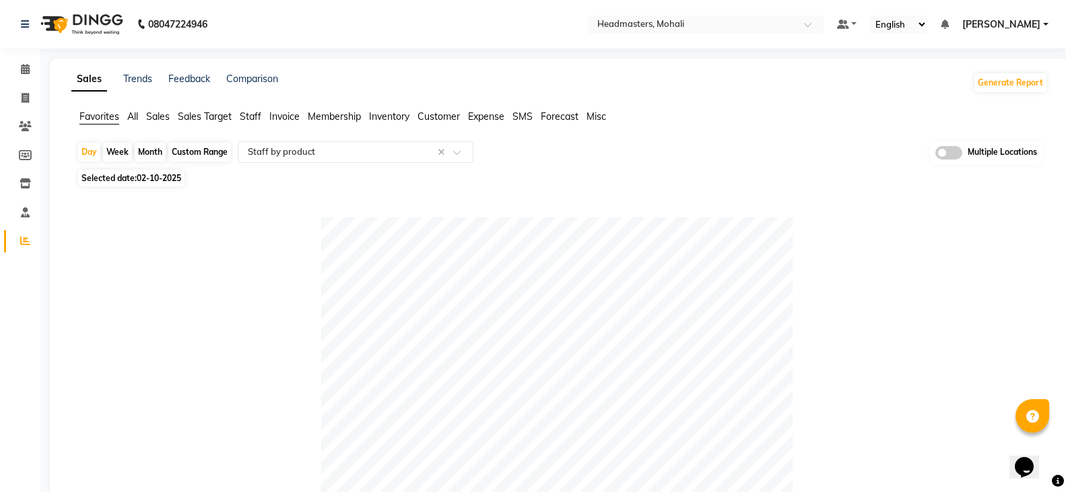
click at [144, 175] on span "02-10-2025" at bounding box center [159, 178] width 44 height 10
select select "10"
select select "2025"
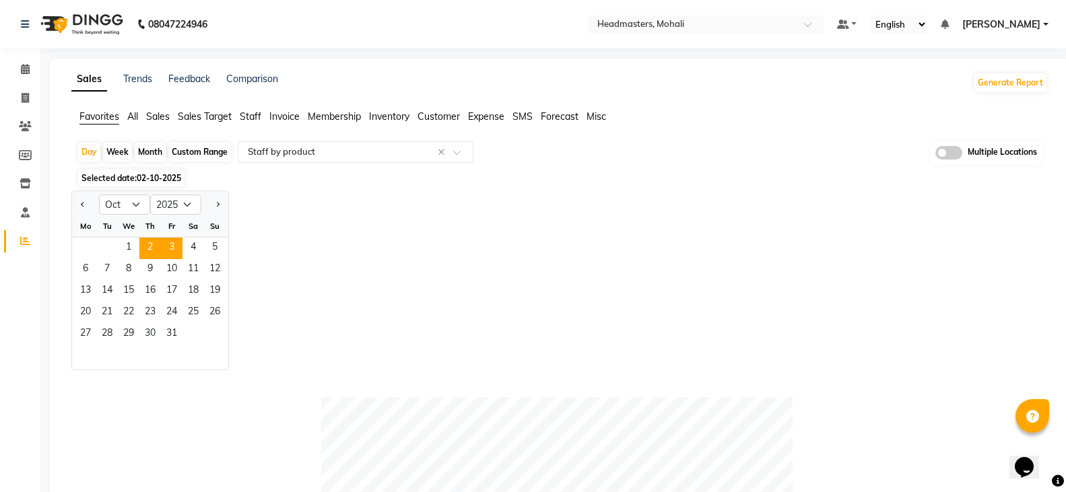
click at [177, 246] on span "3" at bounding box center [172, 249] width 22 height 22
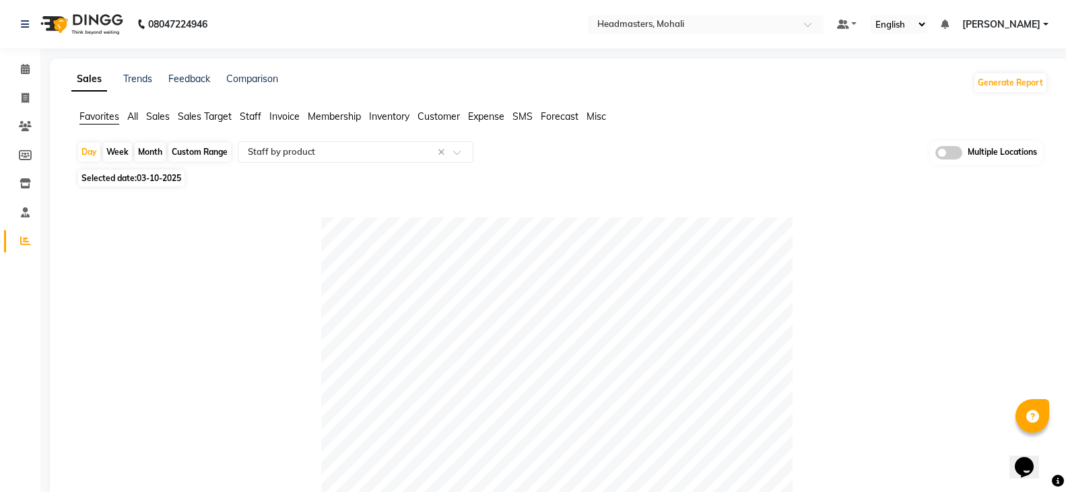
click at [165, 177] on span "03-10-2025" at bounding box center [159, 178] width 44 height 10
select select "10"
select select "2025"
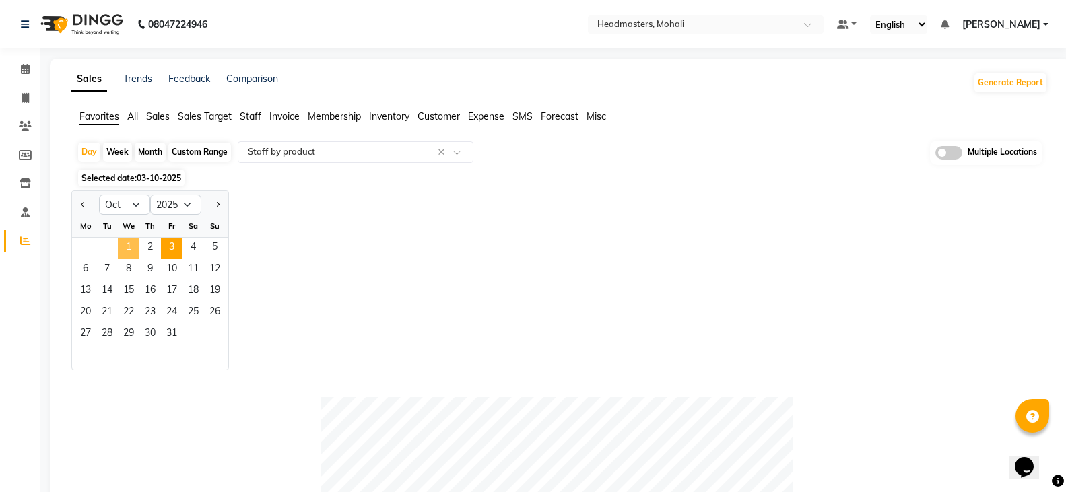
click at [131, 244] on span "1" at bounding box center [129, 249] width 22 height 22
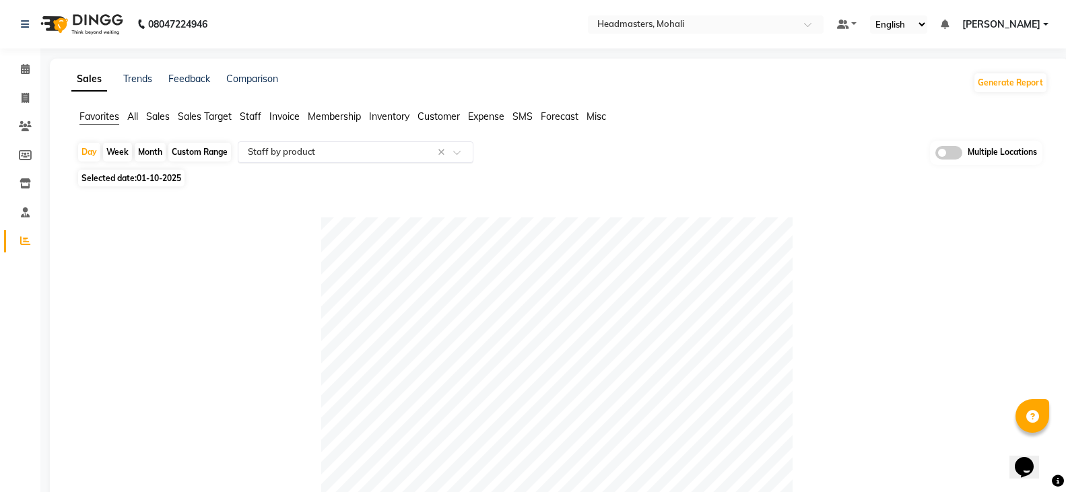
click at [354, 155] on input "text" at bounding box center [342, 151] width 194 height 13
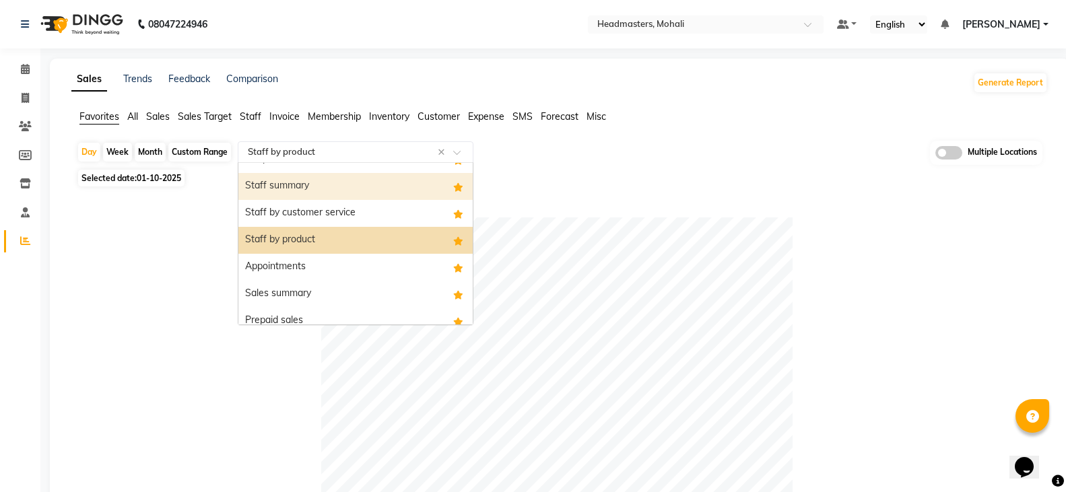
scroll to position [67, 0]
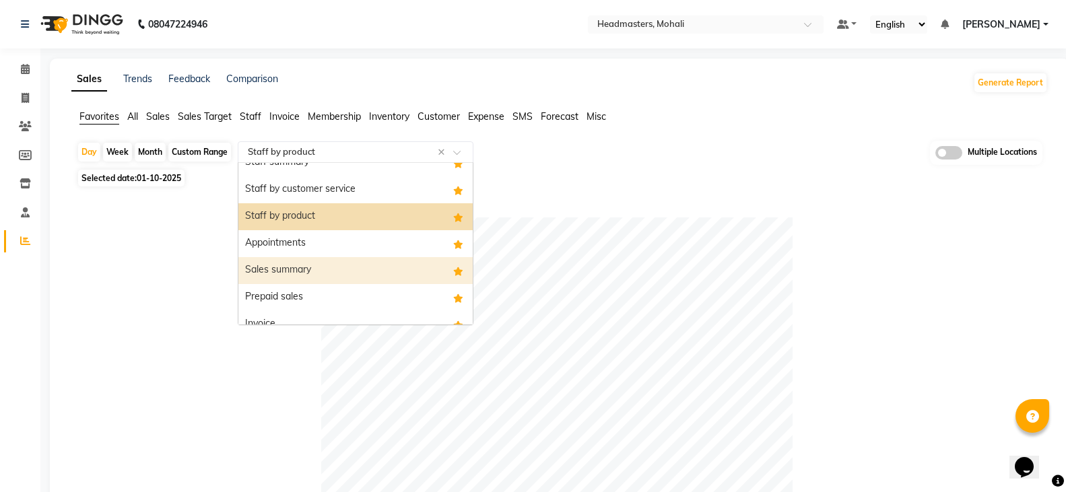
click at [337, 264] on div "Sales summary" at bounding box center [355, 270] width 234 height 27
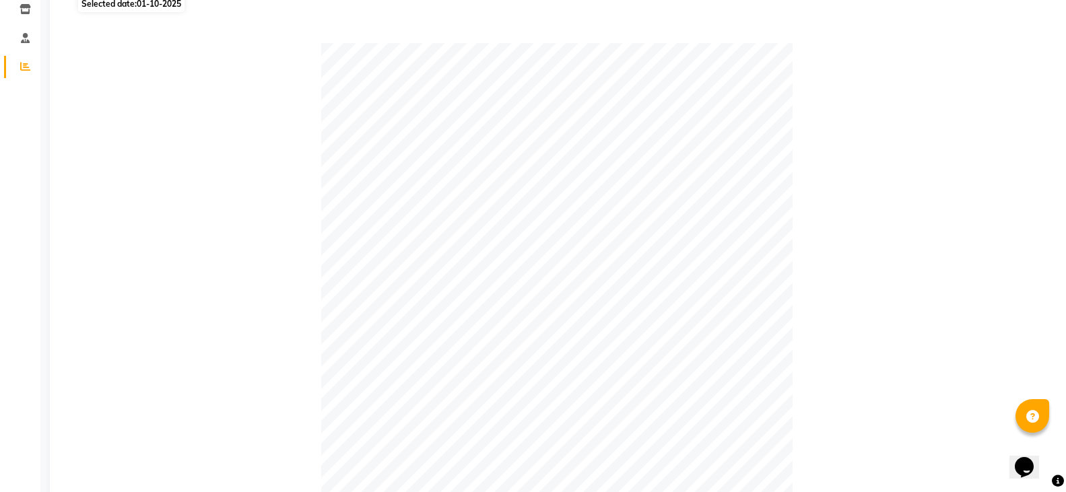
scroll to position [6, 0]
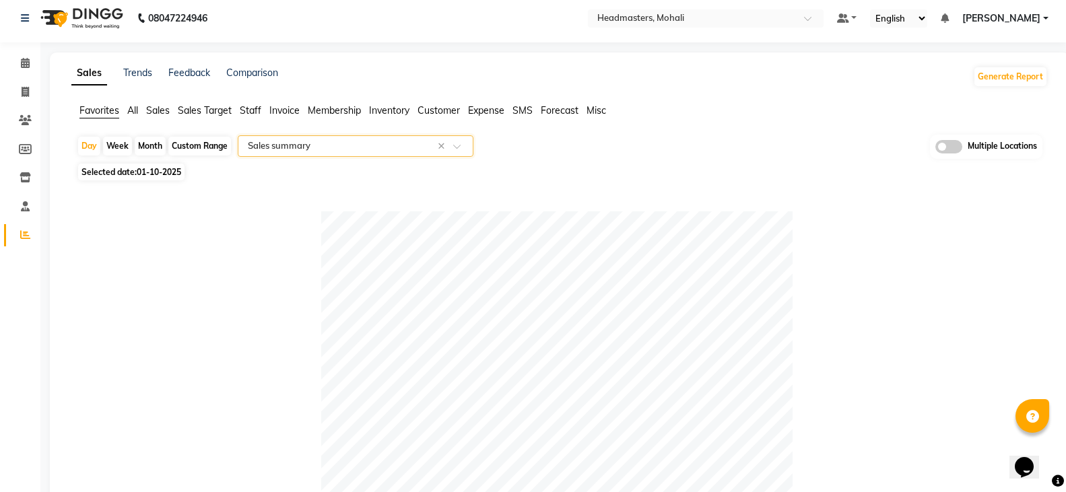
click at [154, 174] on span "01-10-2025" at bounding box center [159, 172] width 44 height 10
select select "10"
select select "2025"
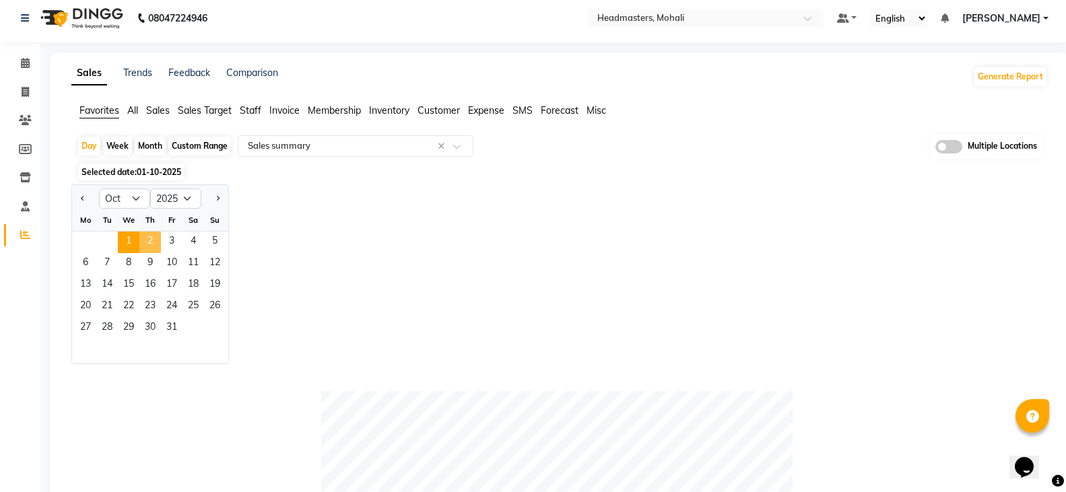
click at [152, 248] on span "2" at bounding box center [150, 243] width 22 height 22
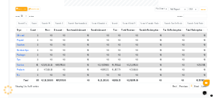
scroll to position [679, 0]
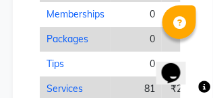
click at [129, 38] on td "0" at bounding box center [136, 39] width 51 height 25
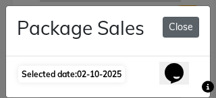
click at [187, 28] on button "Close" at bounding box center [180, 27] width 36 height 21
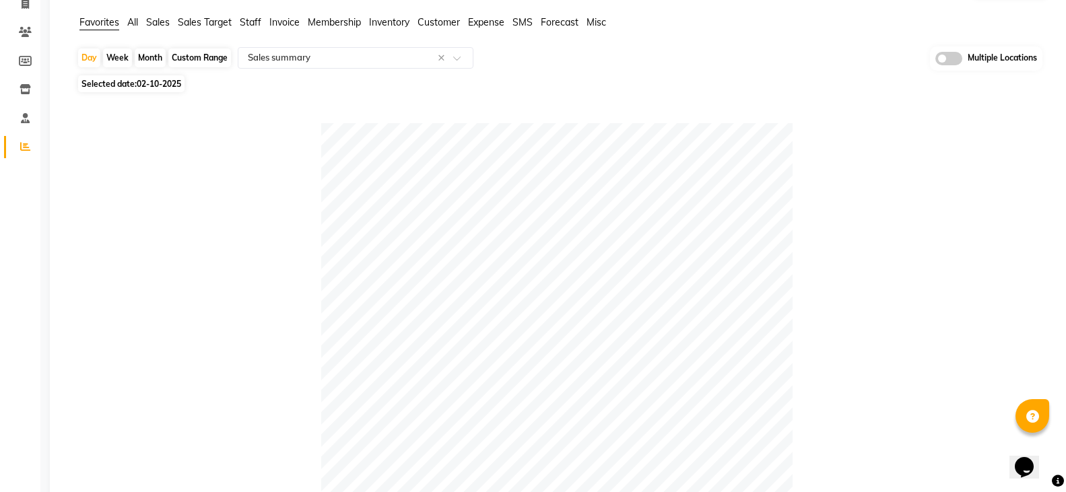
scroll to position [0, 0]
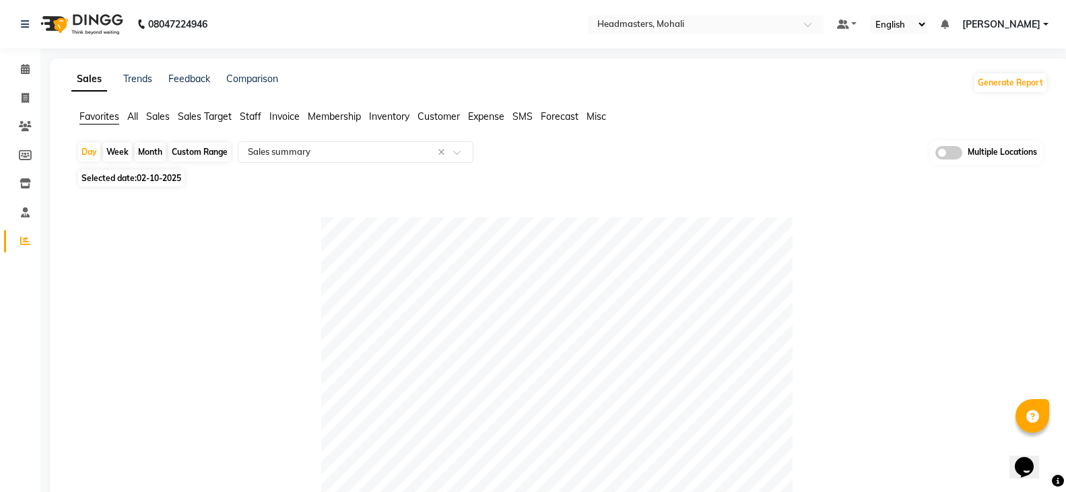
click at [164, 180] on span "02-10-2025" at bounding box center [159, 178] width 44 height 10
select select "10"
select select "2025"
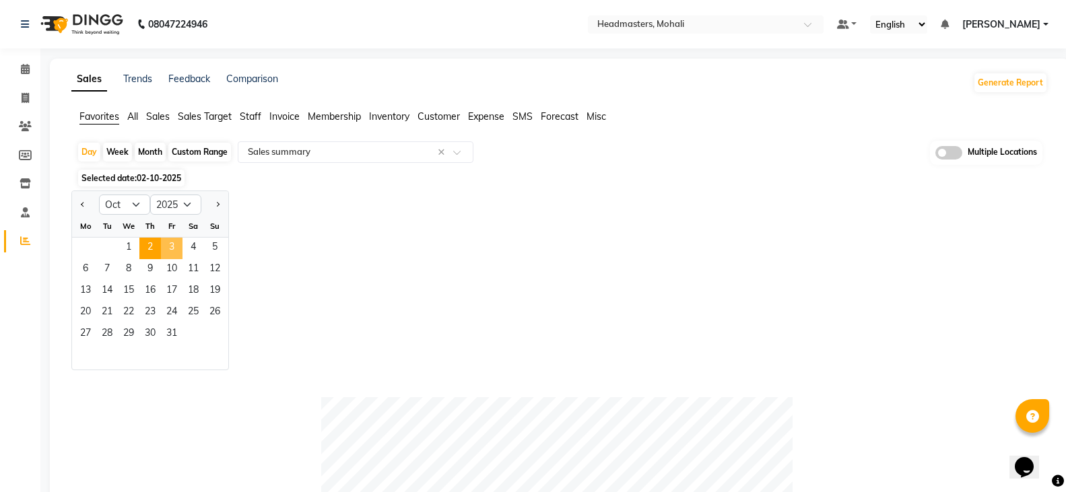
click at [164, 247] on span "3" at bounding box center [172, 249] width 22 height 22
